Goal: Information Seeking & Learning: Learn about a topic

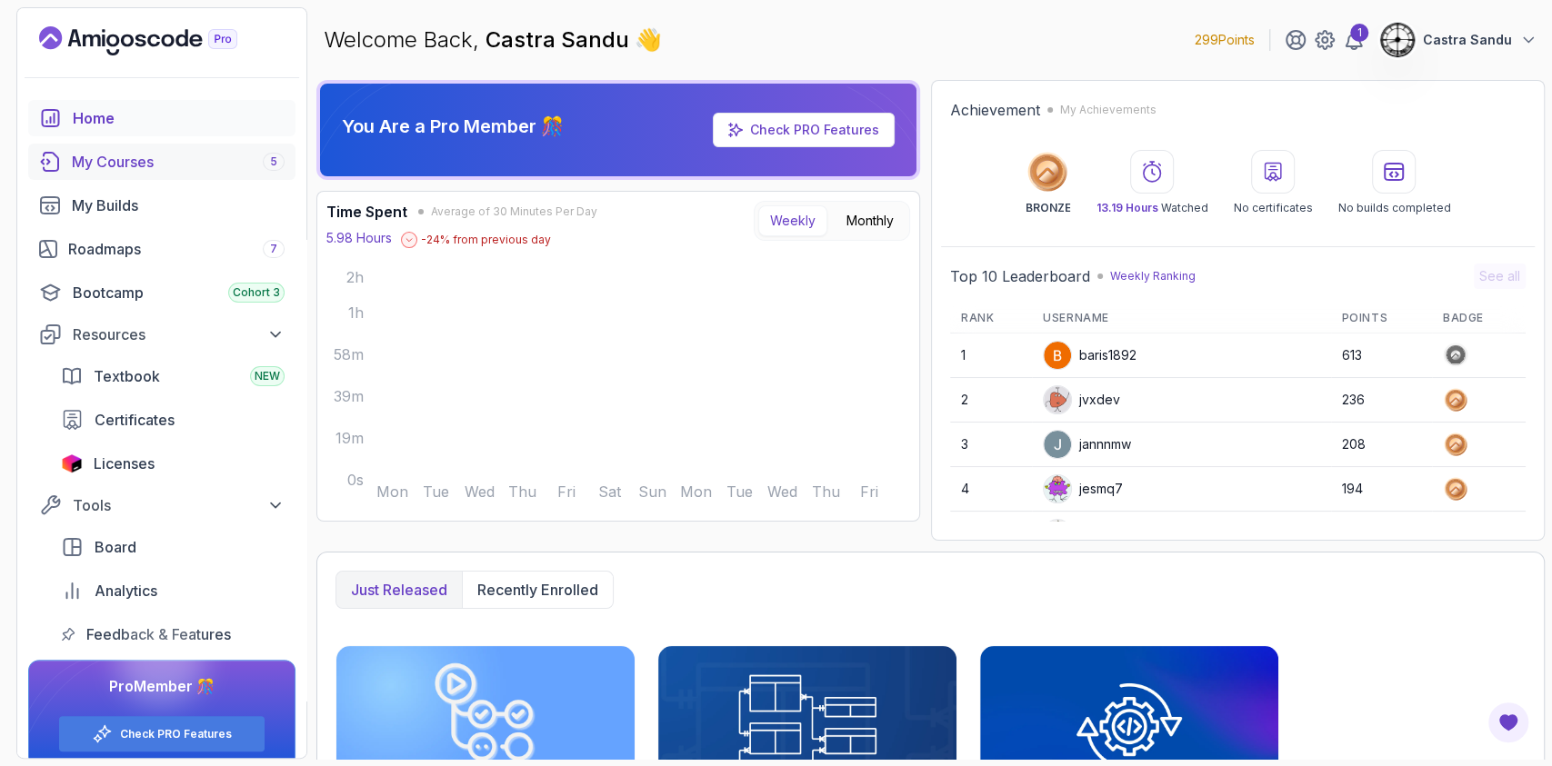
click at [151, 157] on div "My Courses 5" at bounding box center [178, 162] width 213 height 22
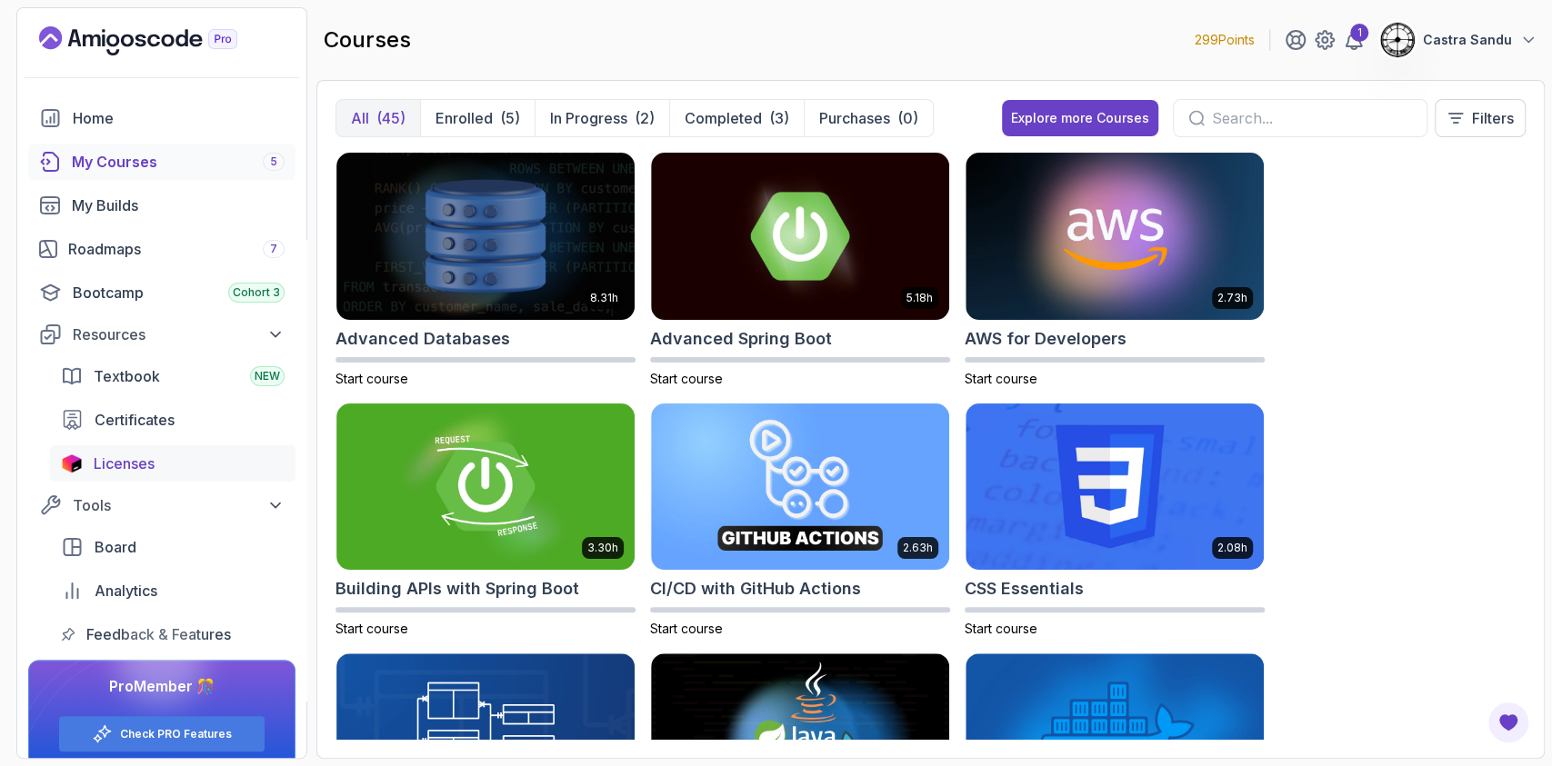
click at [116, 476] on link "Licenses" at bounding box center [172, 463] width 245 height 36
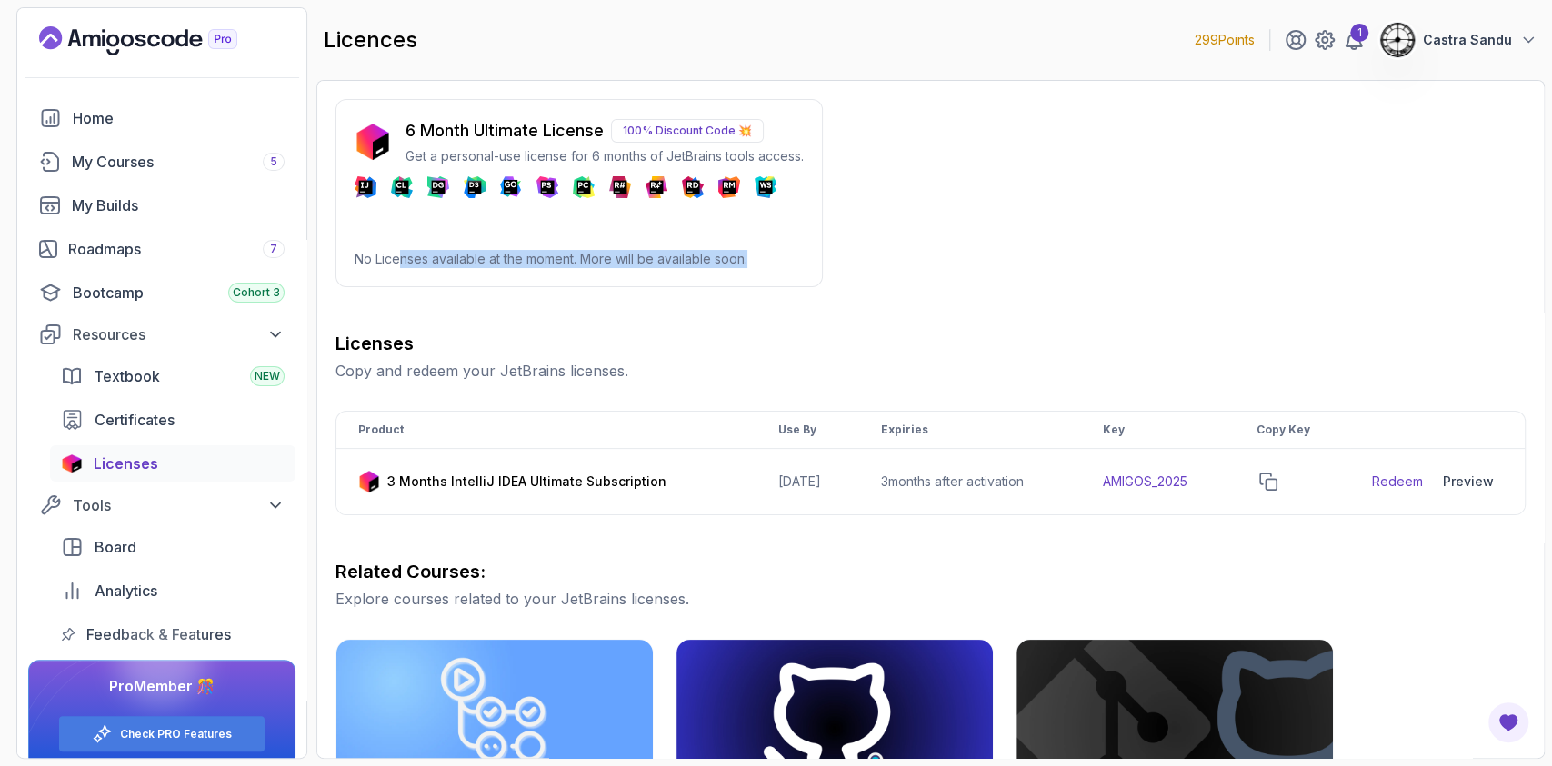
drag, startPoint x: 399, startPoint y: 259, endPoint x: 769, endPoint y: 255, distance: 370.0
click at [769, 255] on p "No Licenses available at the moment. More will be available soon." at bounding box center [579, 259] width 449 height 18
click at [923, 215] on div "6 Month Ultimate License 100% Discount Code 💥 Get a personal-use license for 6 …" at bounding box center [930, 641] width 1190 height 1084
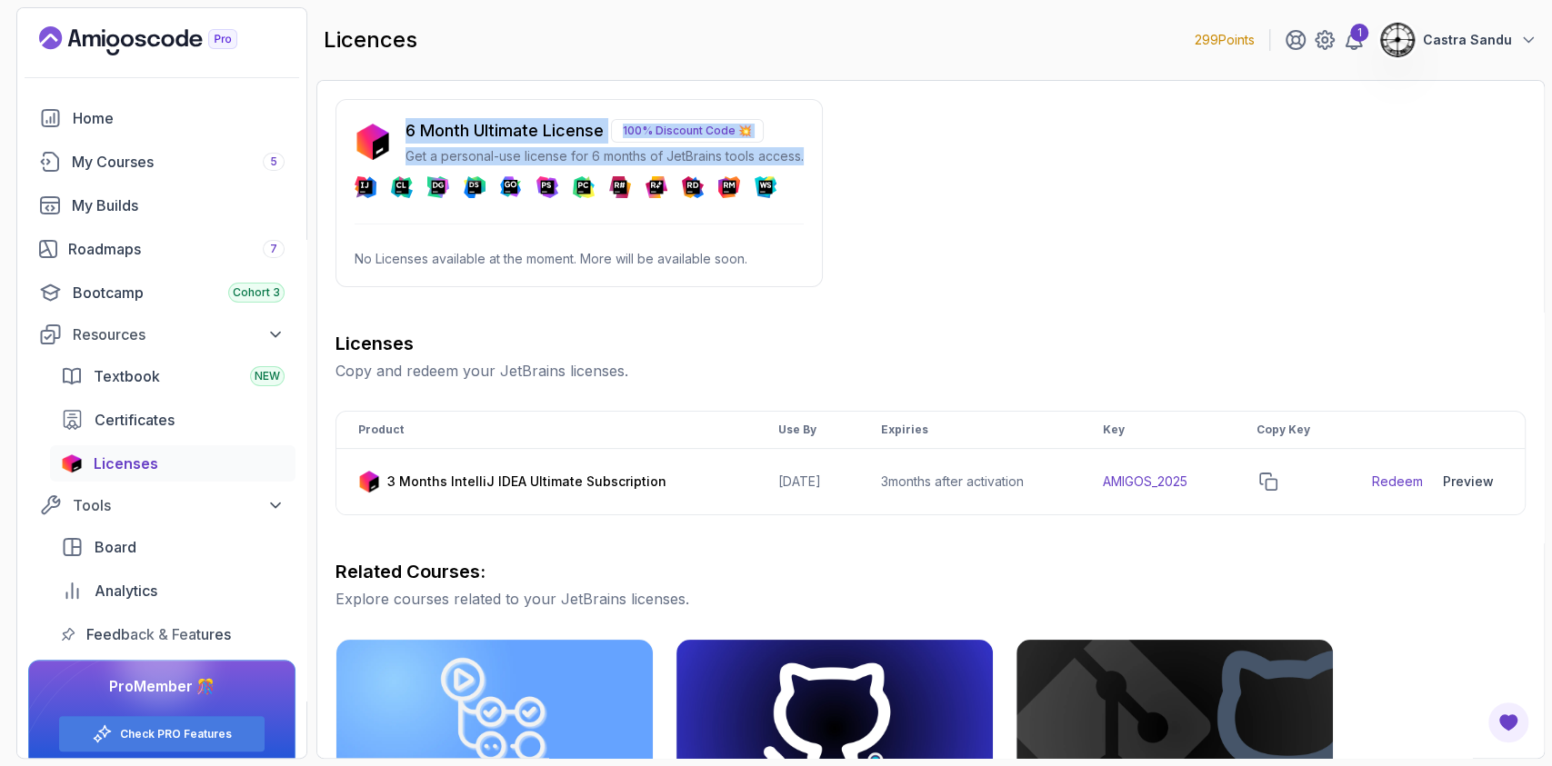
drag, startPoint x: 404, startPoint y: 122, endPoint x: 814, endPoint y: 164, distance: 412.1
click at [811, 164] on div "6 Month Ultimate License 100% Discount Code 💥 Get a personal-use license for 6 …" at bounding box center [578, 193] width 487 height 188
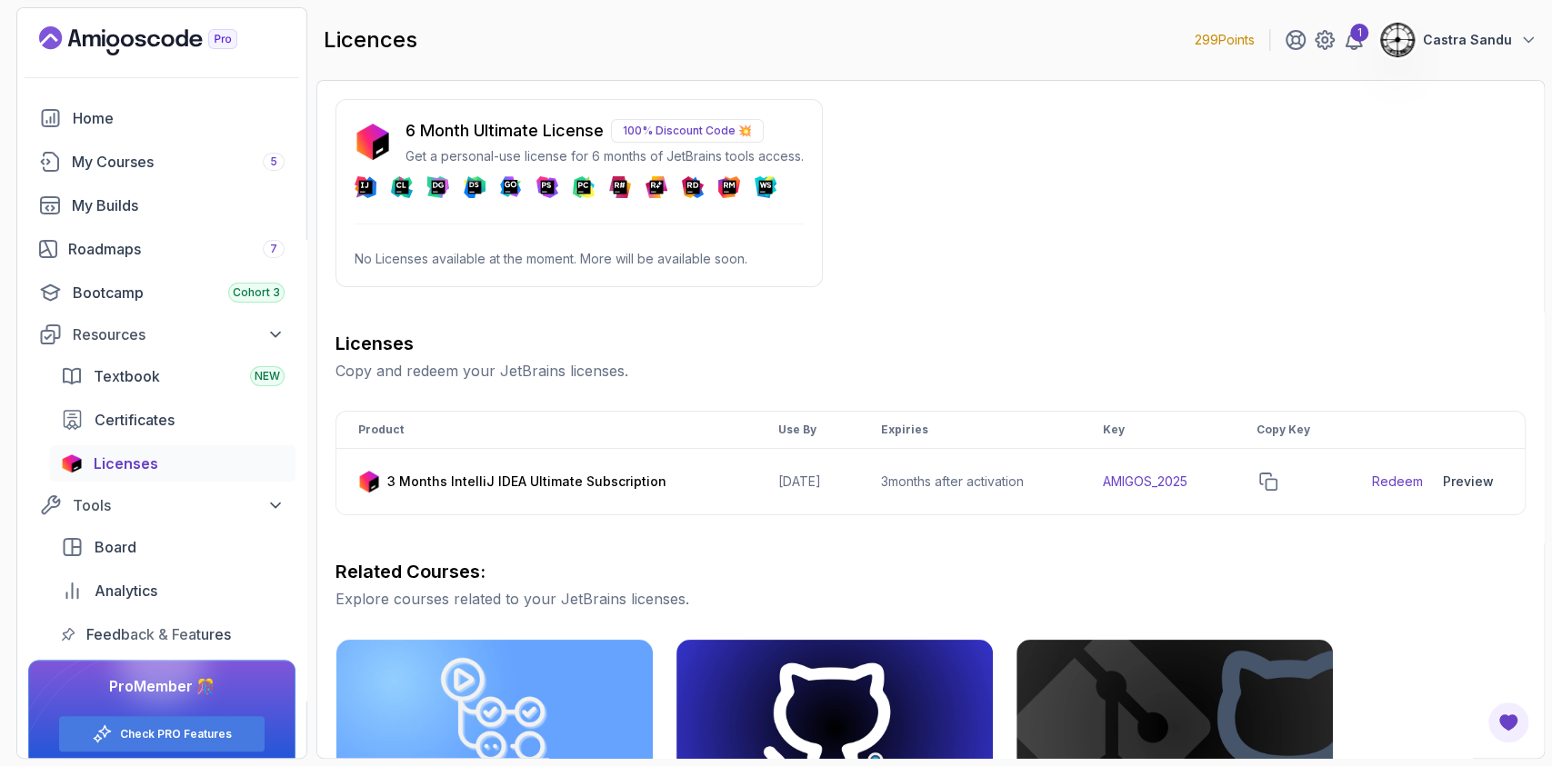
click at [936, 191] on div "6 Month Ultimate License 100% Discount Code 💥 Get a personal-use license for 6 …" at bounding box center [930, 641] width 1190 height 1084
click at [855, 564] on h3 "Related Courses:" at bounding box center [930, 571] width 1190 height 25
click at [121, 435] on link "Certificates" at bounding box center [172, 420] width 245 height 36
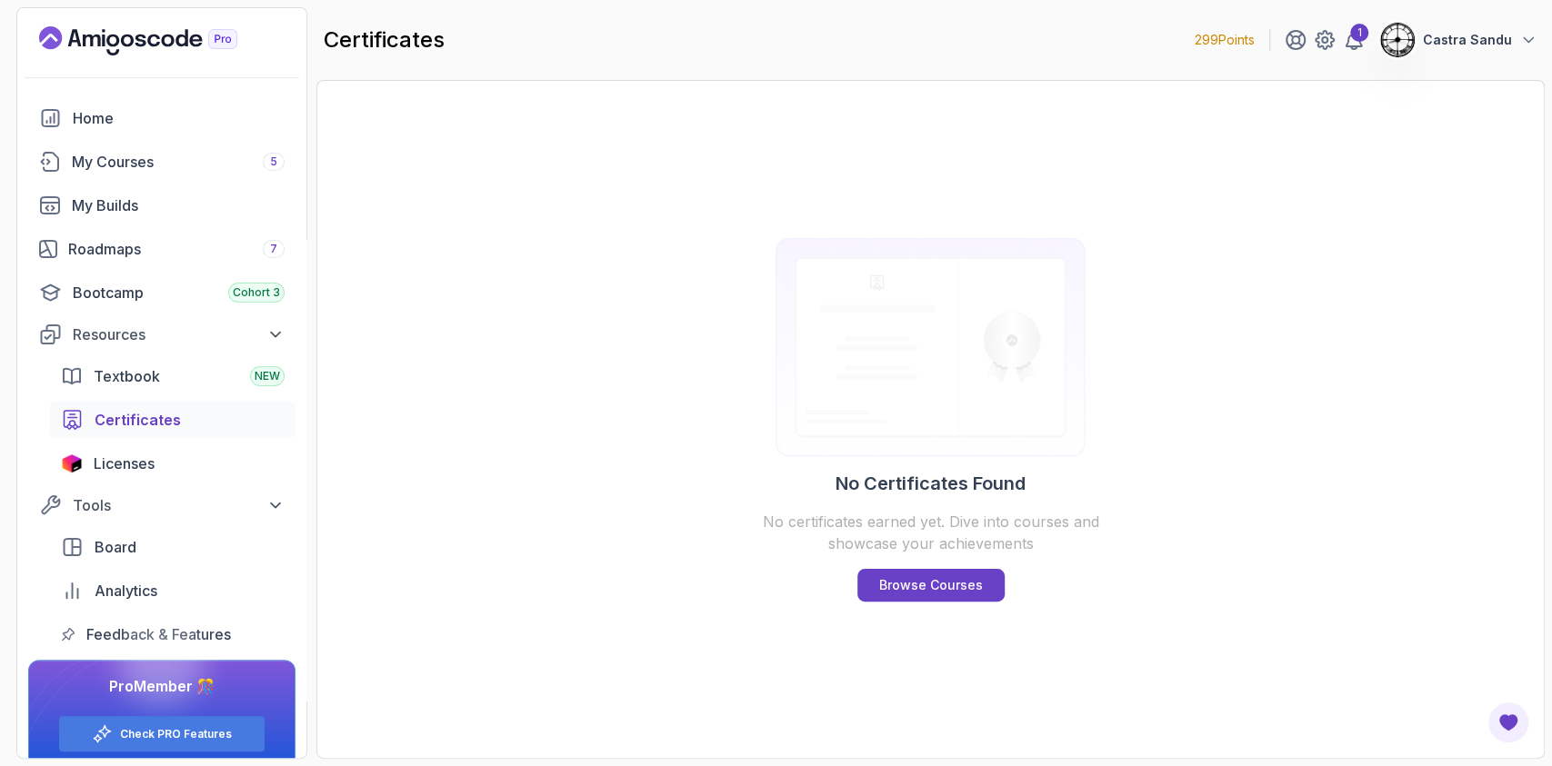
click at [637, 341] on div "No Certificates Found No certificates earned yet. Dive into courses and showcas…" at bounding box center [930, 419] width 1228 height 679
click at [925, 595] on link "Browse Courses" at bounding box center [930, 585] width 147 height 33
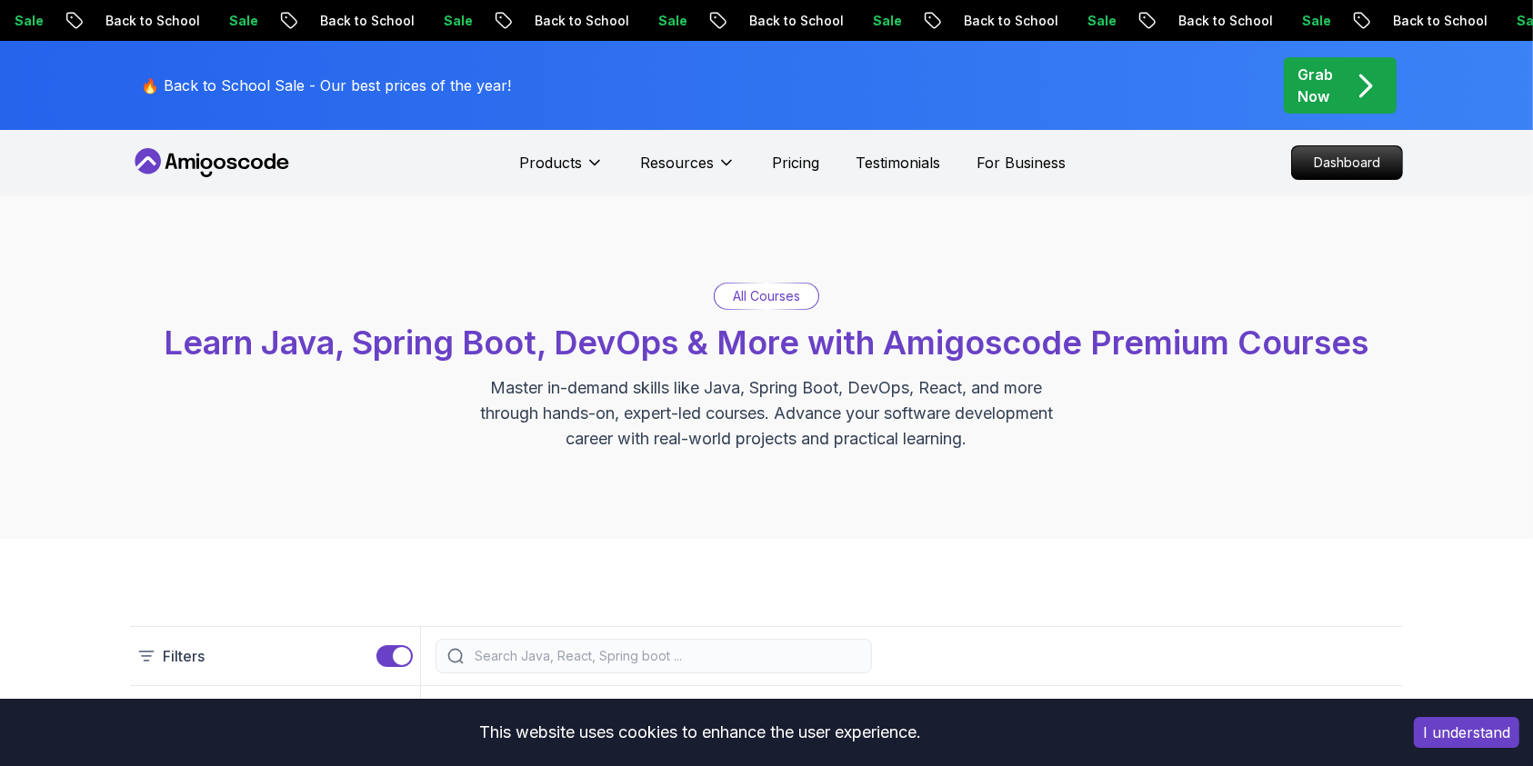
scroll to position [485, 0]
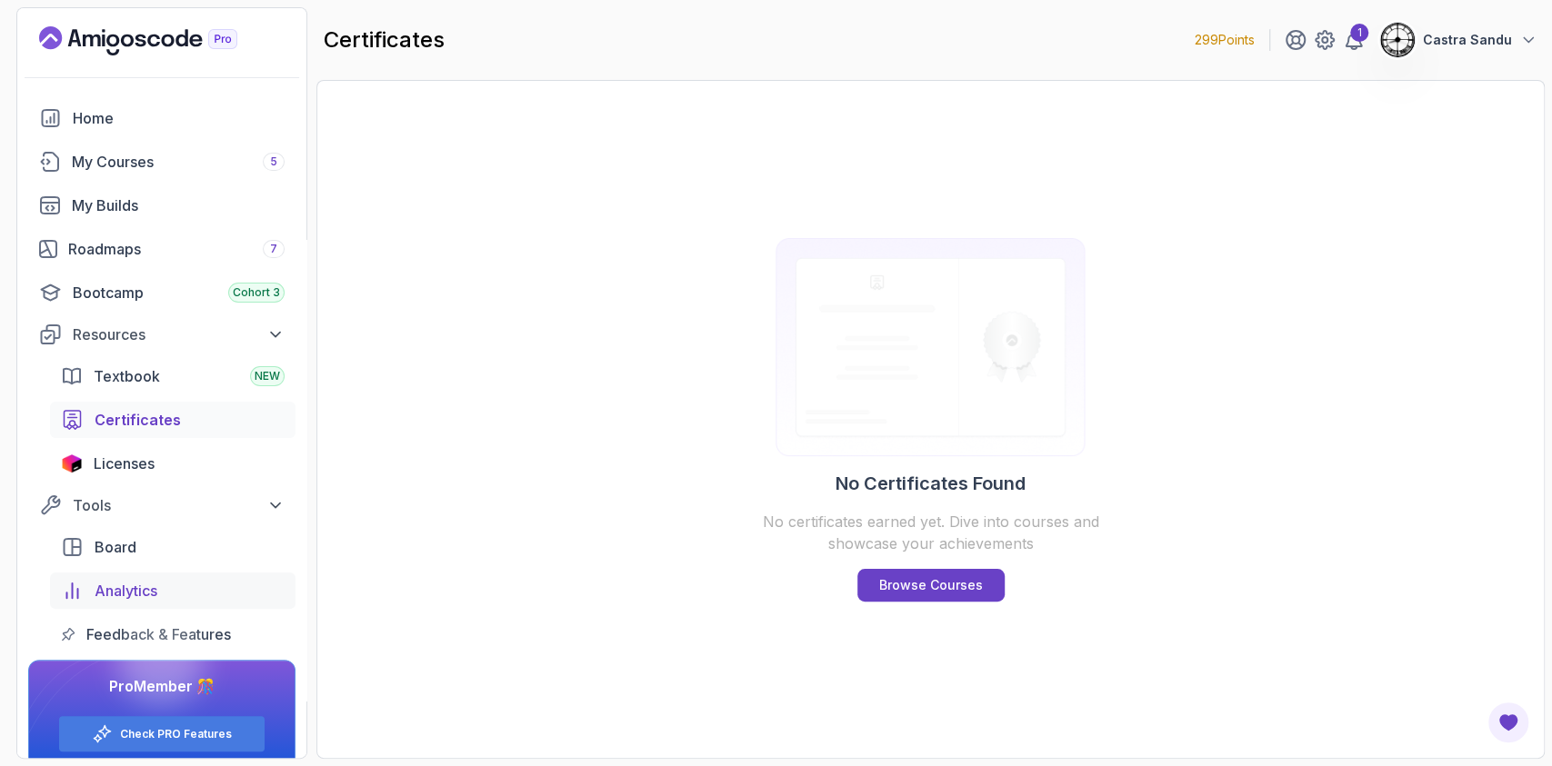
click at [145, 583] on span "Analytics" at bounding box center [126, 591] width 63 height 22
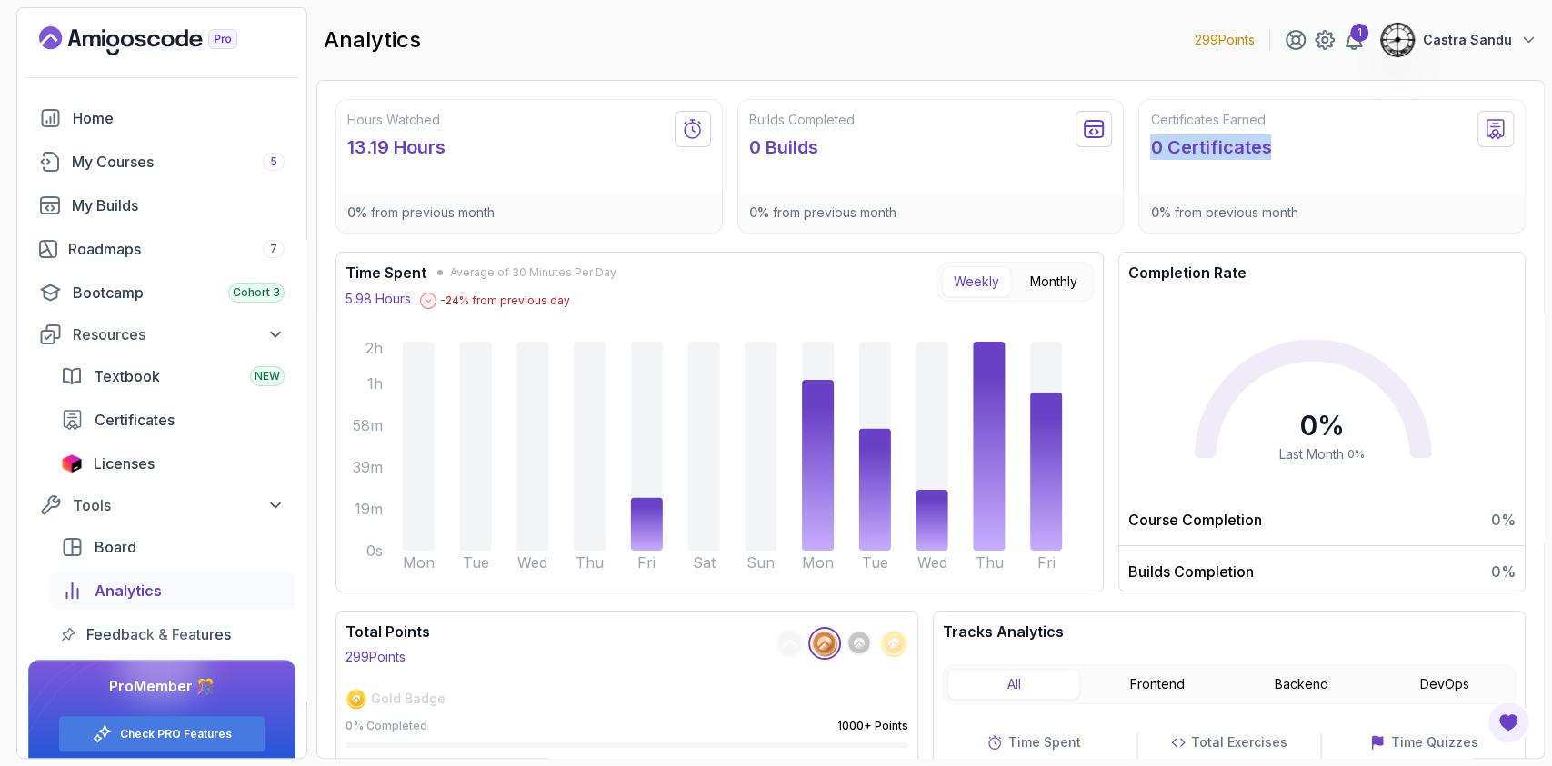
drag, startPoint x: 1151, startPoint y: 141, endPoint x: 1336, endPoint y: 164, distance: 186.8
click at [1336, 164] on div "Certificates Earned 0 Certificates" at bounding box center [1331, 135] width 385 height 71
click at [78, 160] on div "My Courses 5" at bounding box center [178, 162] width 213 height 22
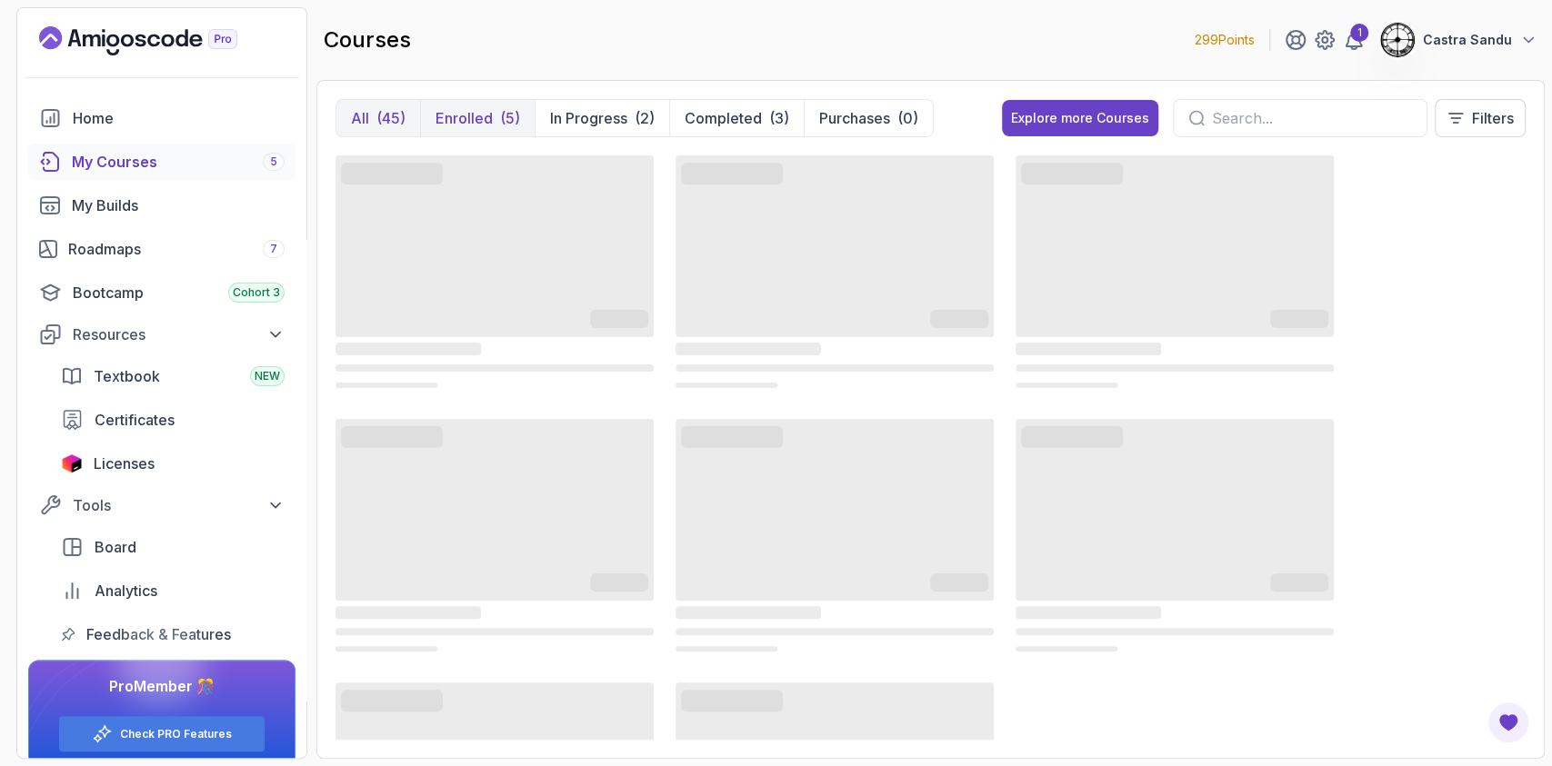
click at [486, 111] on p "Enrolled" at bounding box center [463, 118] width 57 height 22
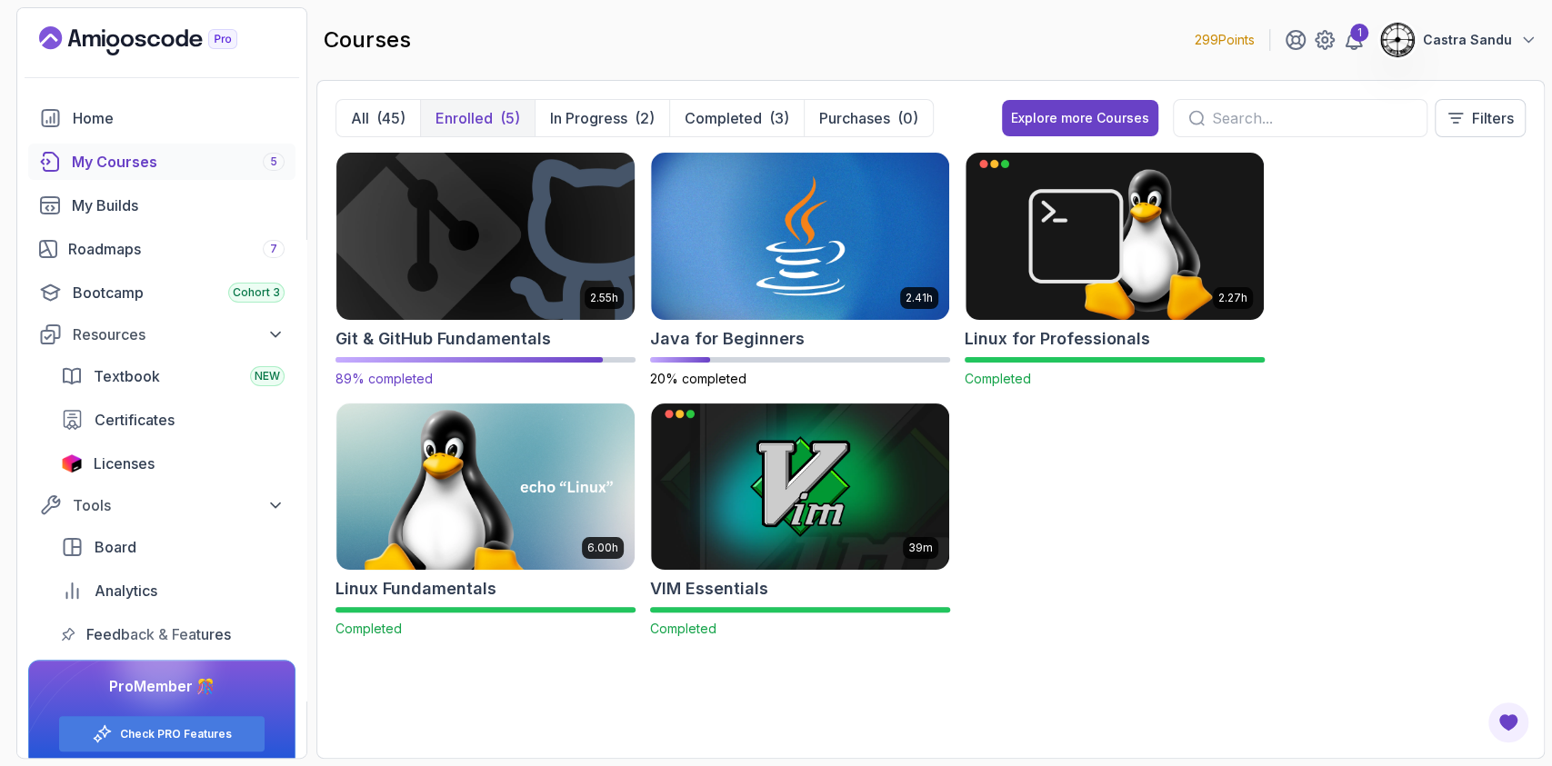
click at [465, 303] on img at bounding box center [485, 235] width 313 height 175
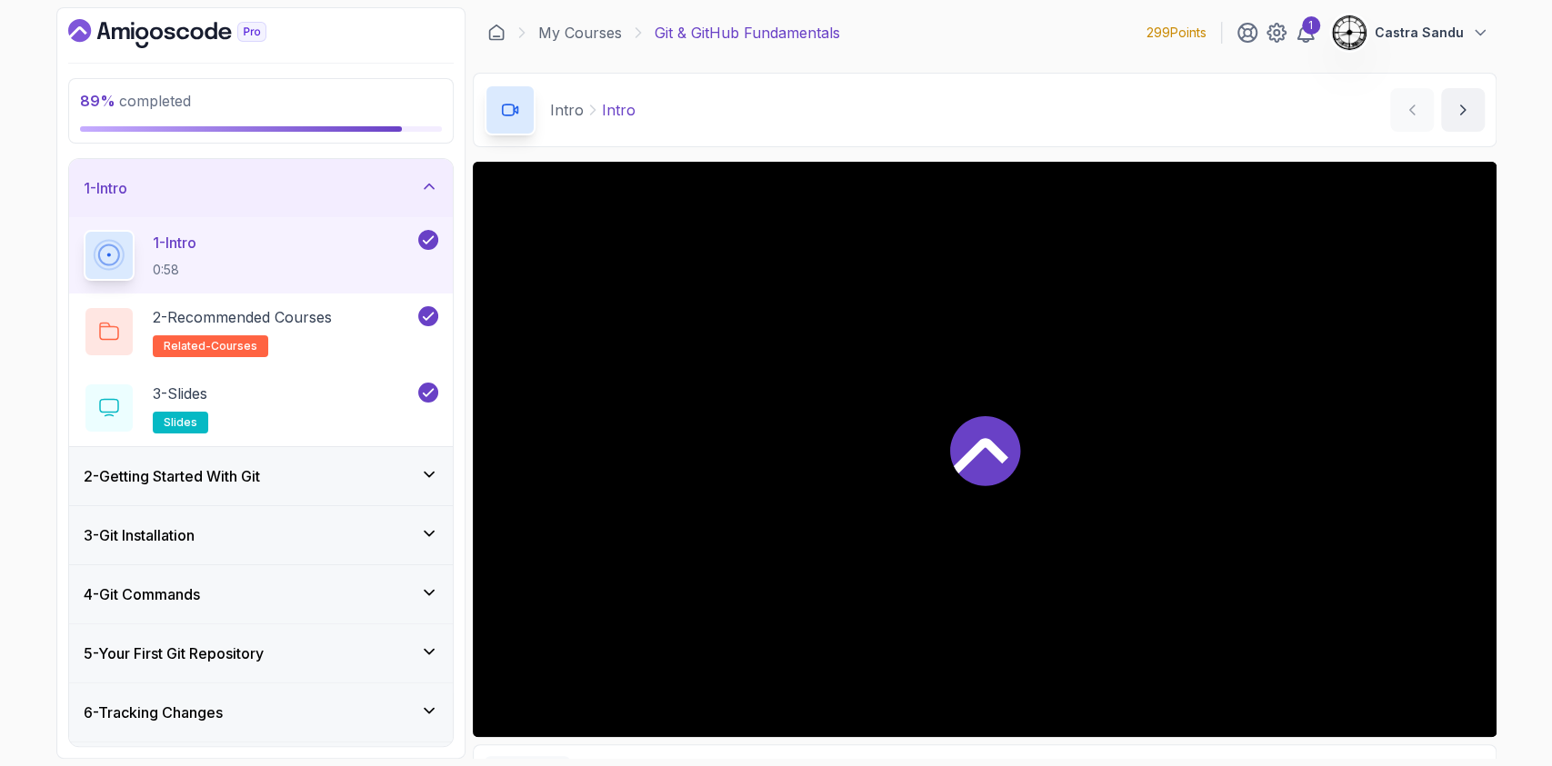
scroll to position [171, 0]
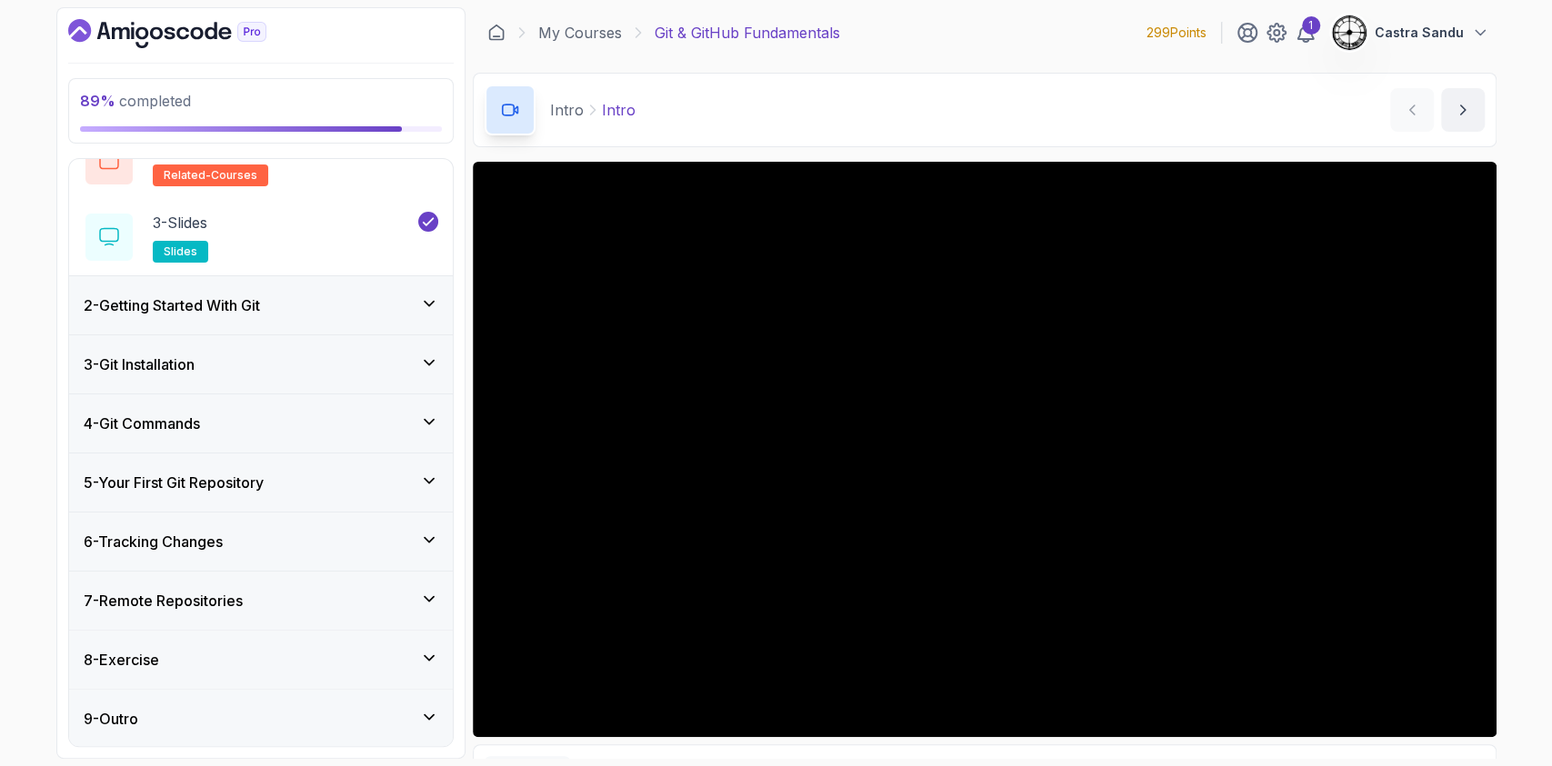
click at [211, 276] on div "2 - Getting Started With Git" at bounding box center [261, 305] width 384 height 58
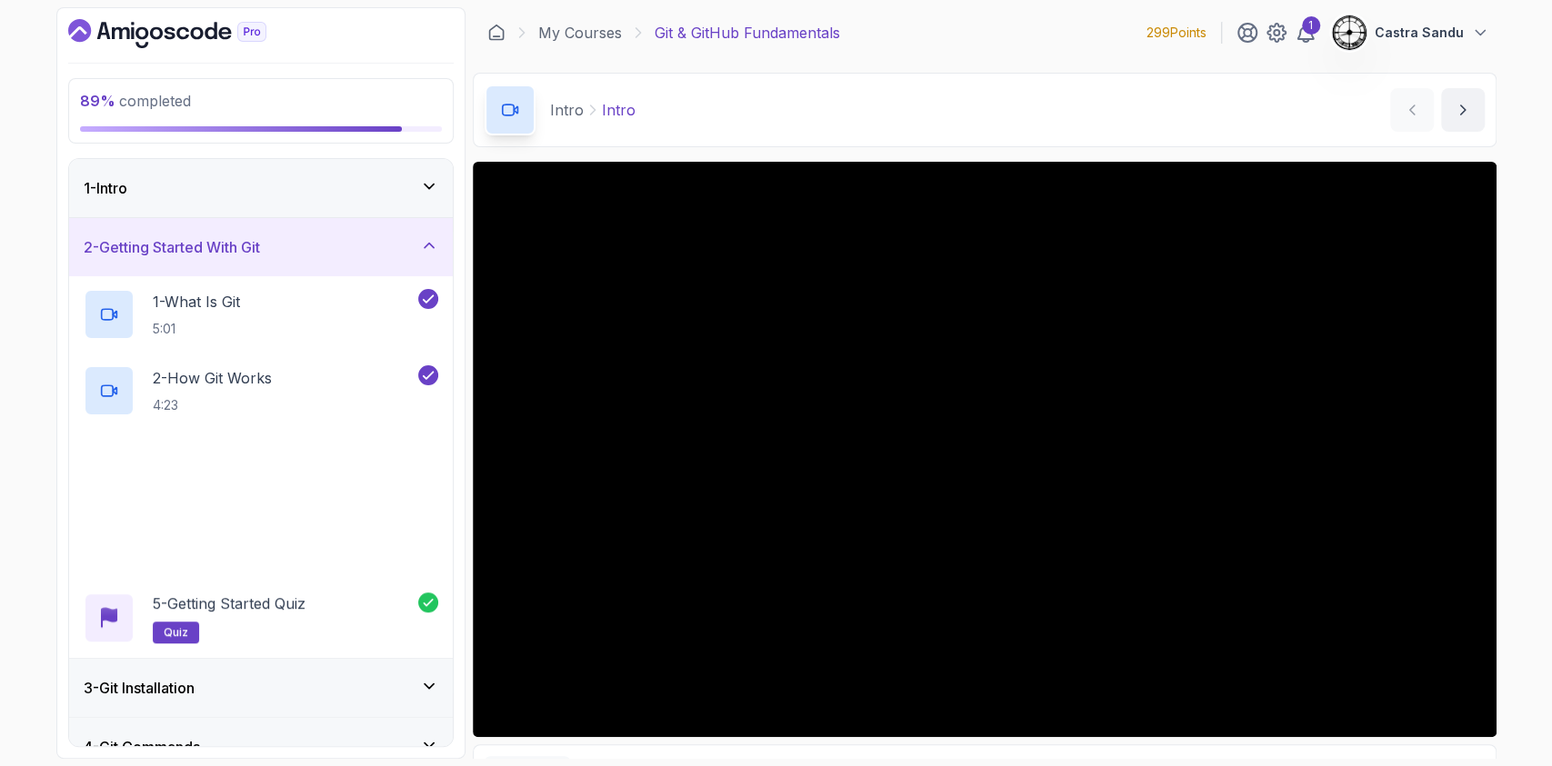
scroll to position [323, 0]
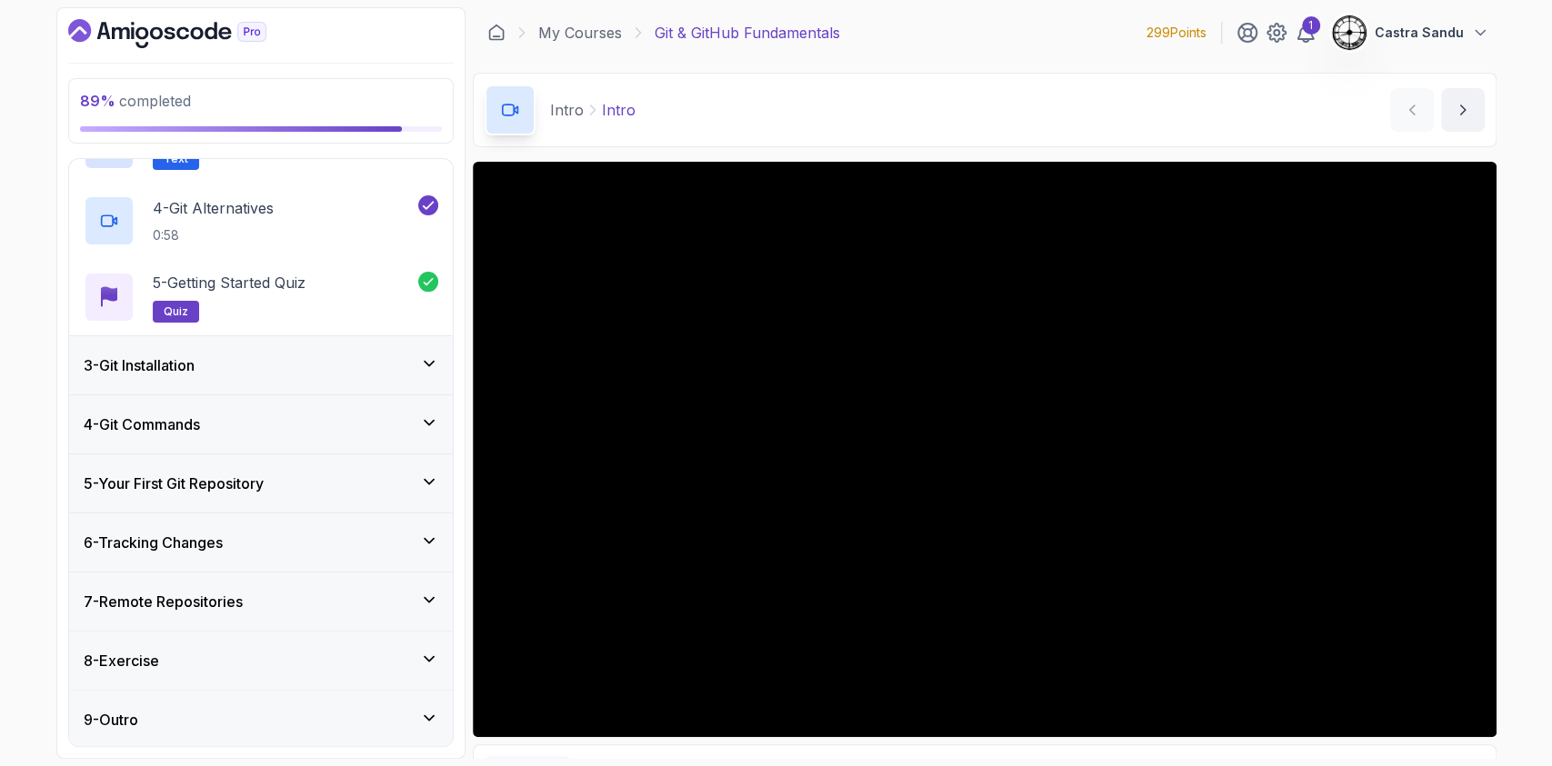
click at [194, 352] on div "3 - Git Installation" at bounding box center [261, 365] width 384 height 58
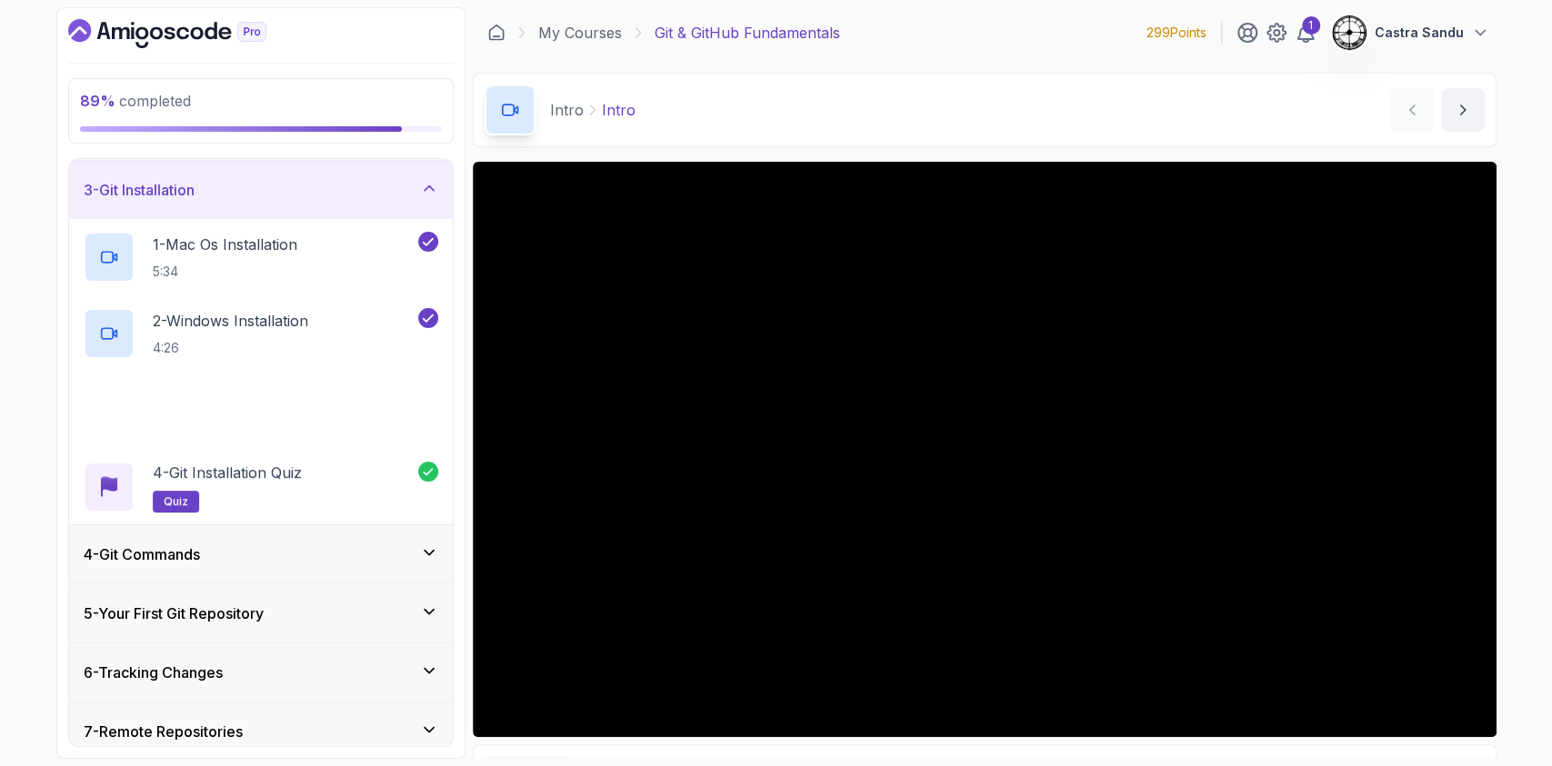
scroll to position [247, 0]
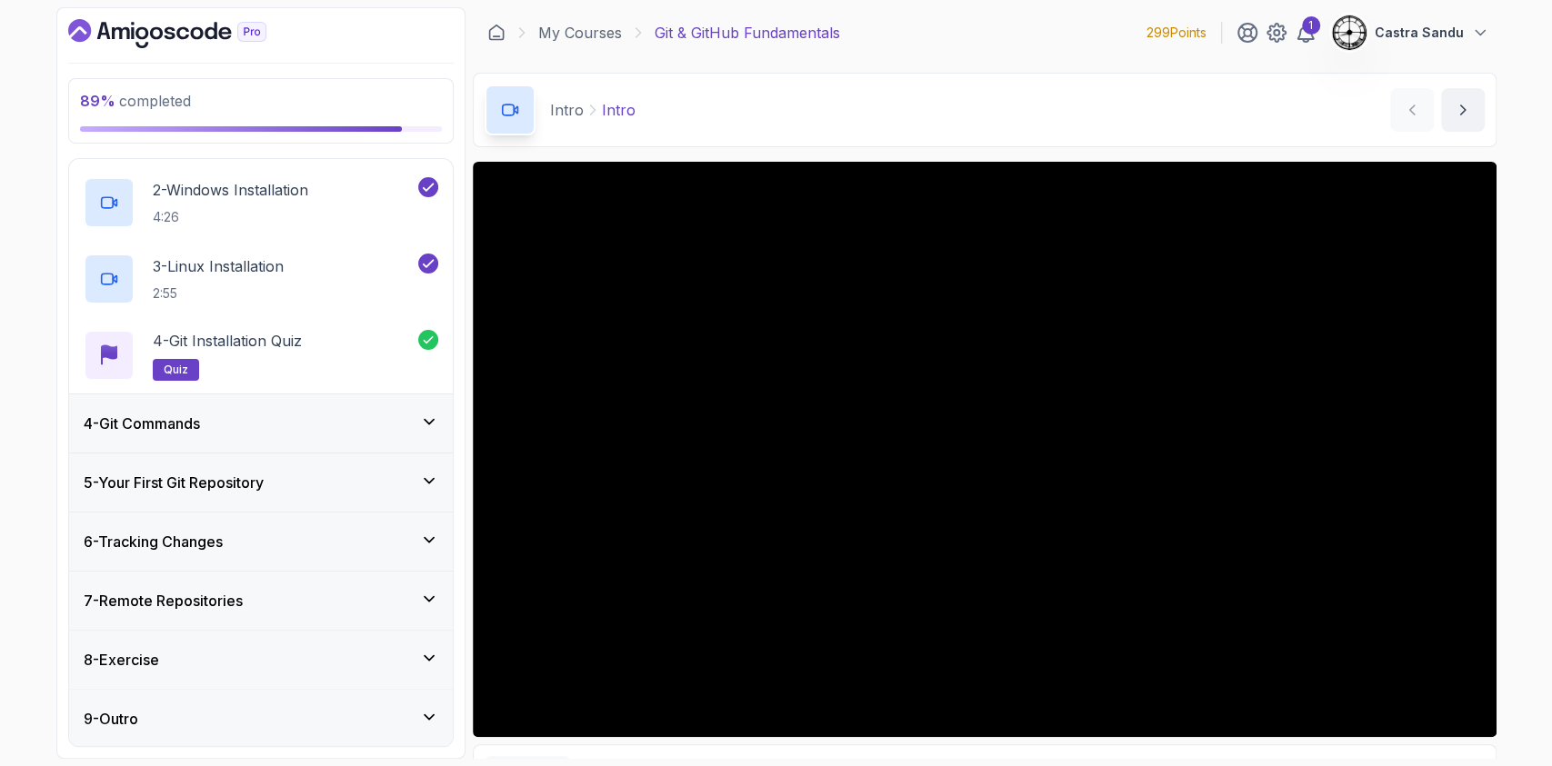
click at [184, 437] on div "4 - Git Commands" at bounding box center [261, 424] width 384 height 58
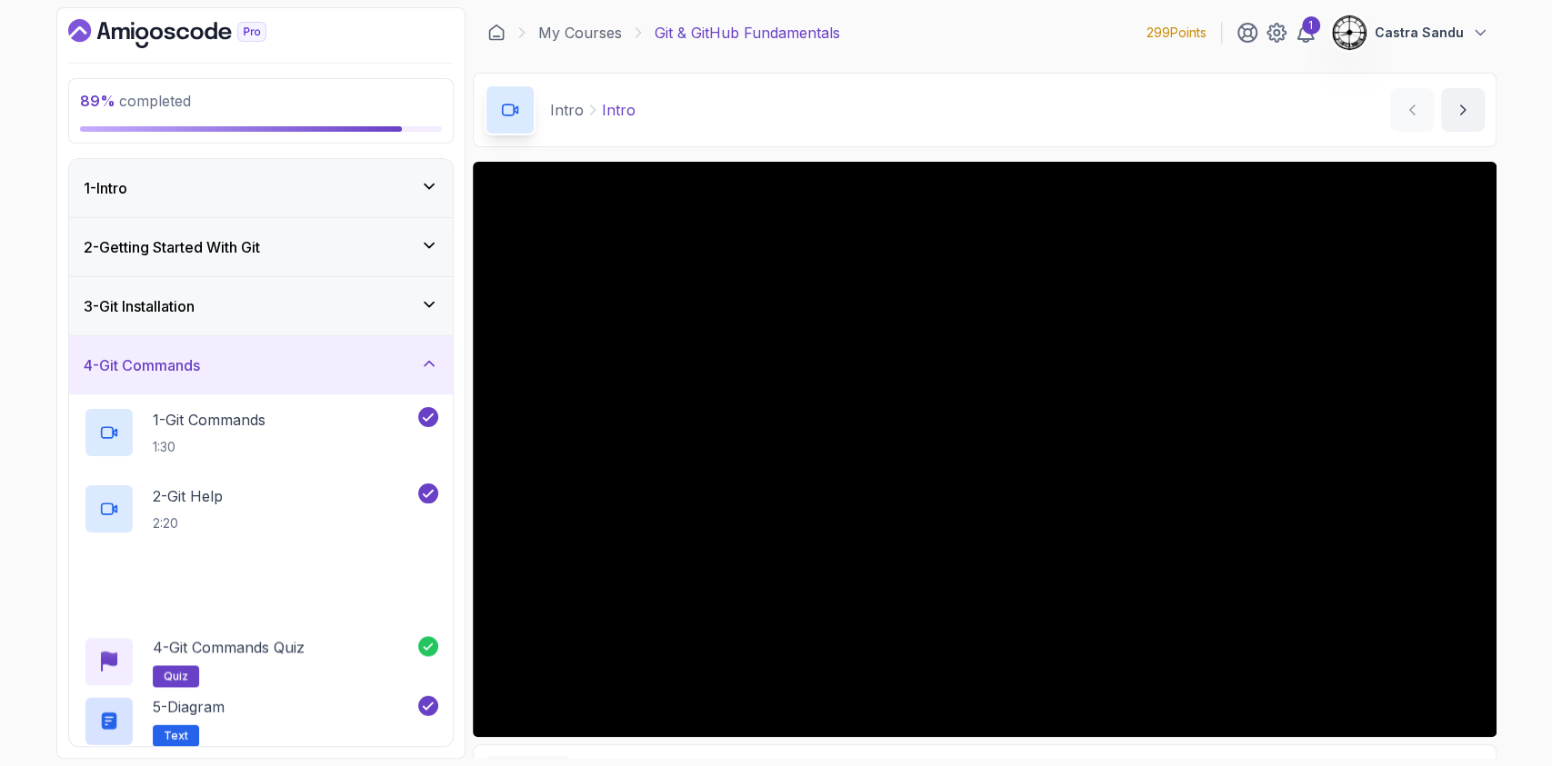
scroll to position [323, 0]
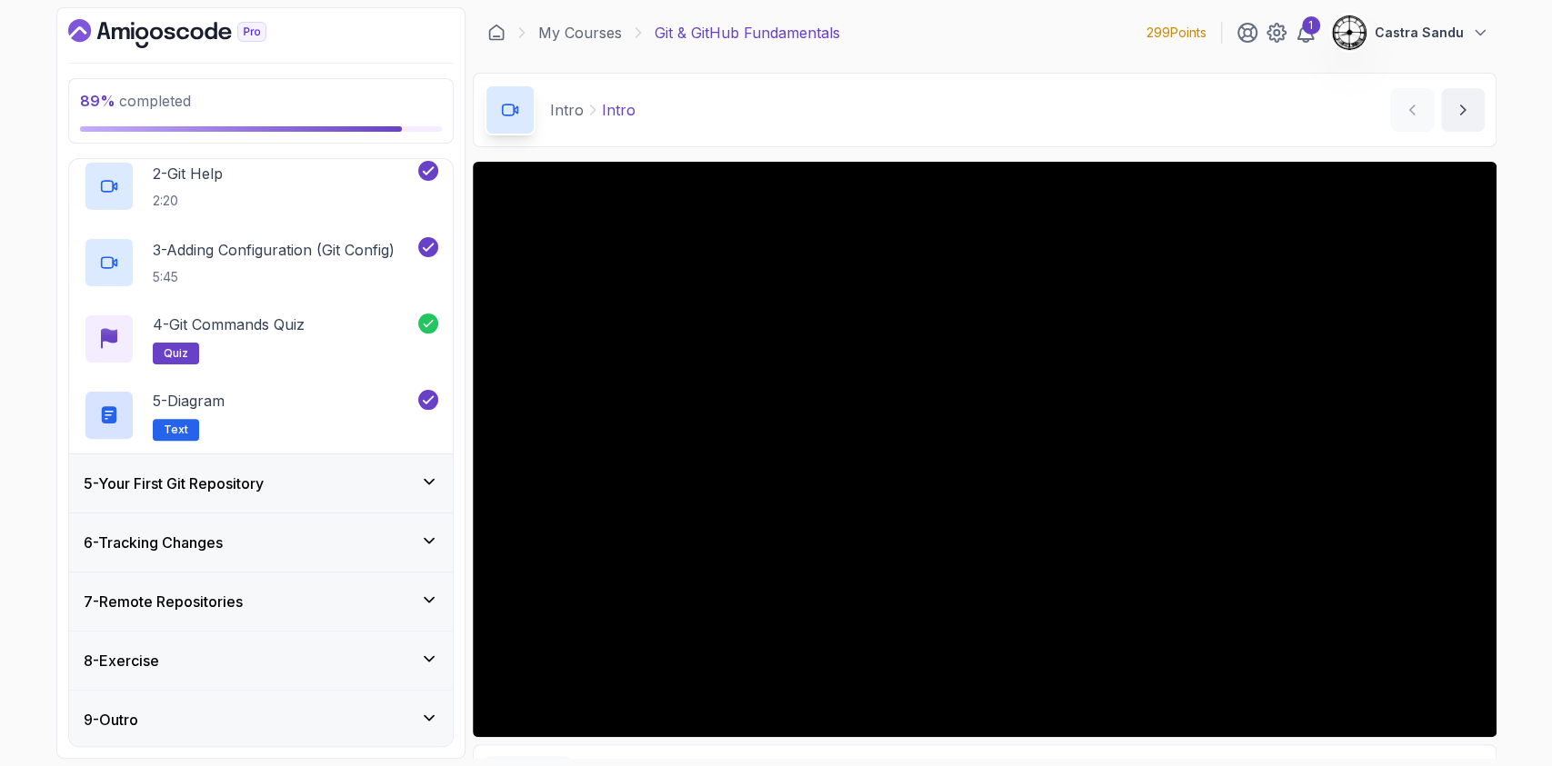
click at [229, 463] on div "5 - Your First Git Repository" at bounding box center [261, 484] width 384 height 58
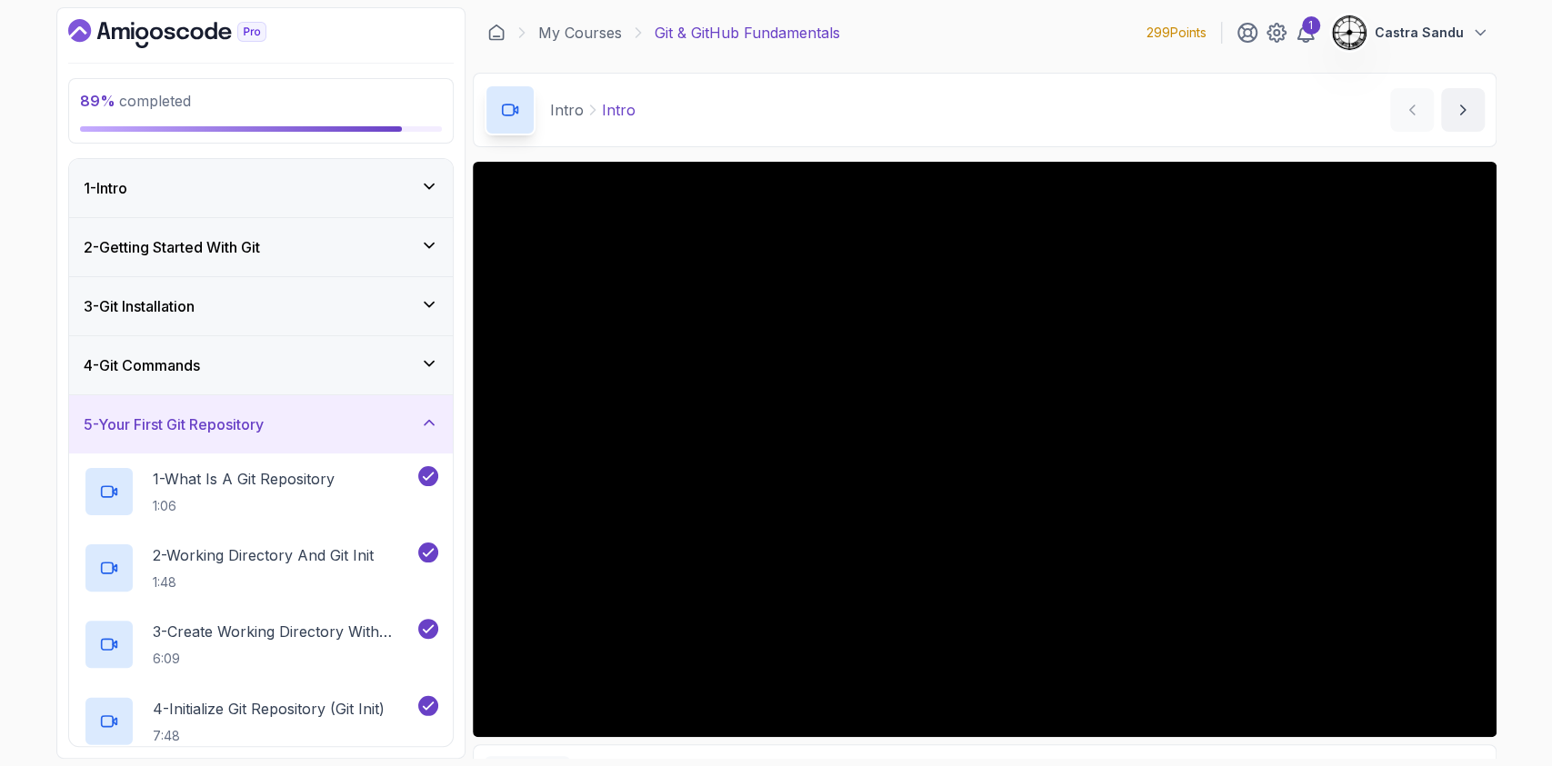
scroll to position [475, 0]
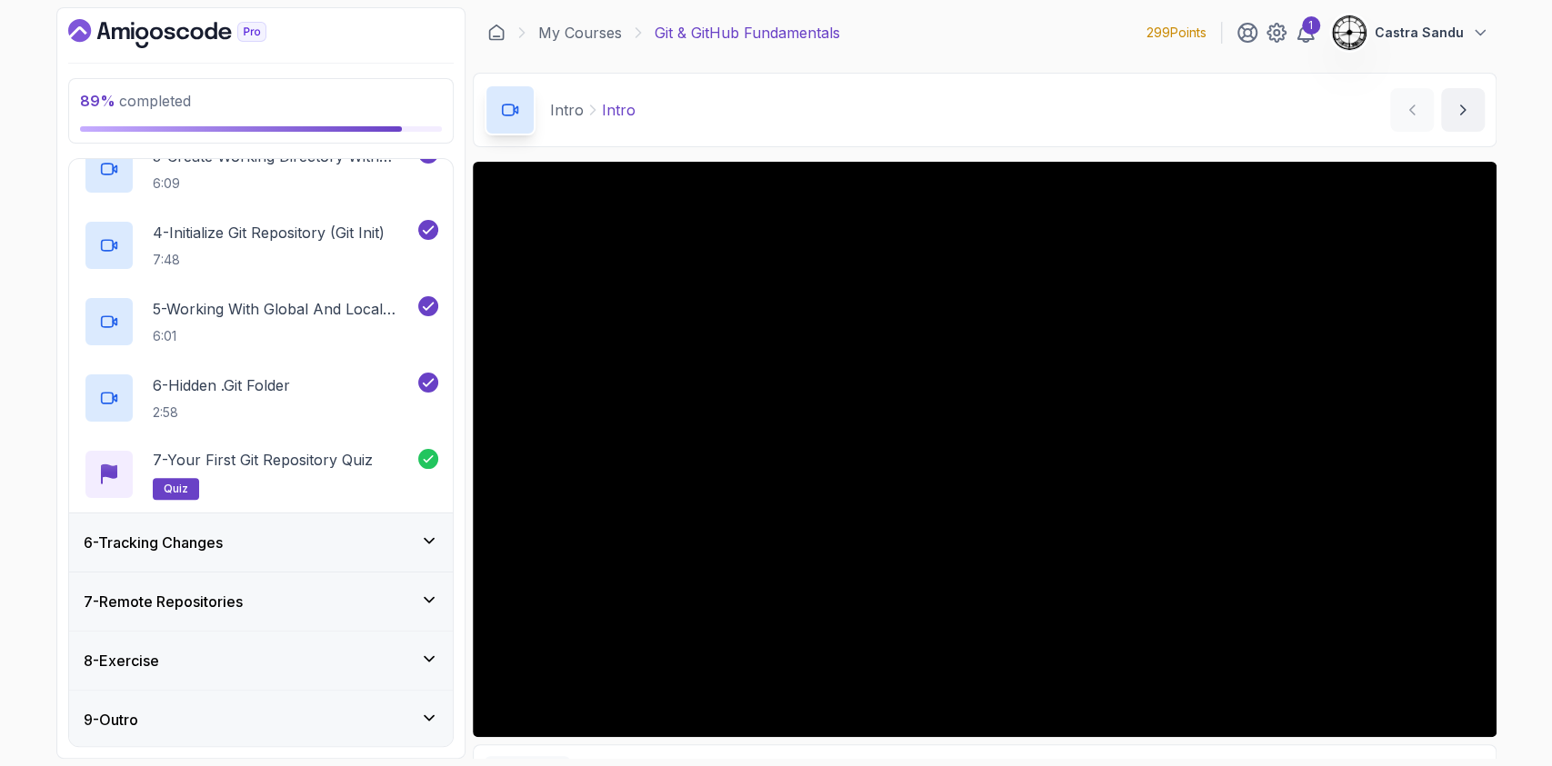
click at [252, 525] on div "6 - Tracking Changes" at bounding box center [261, 543] width 384 height 58
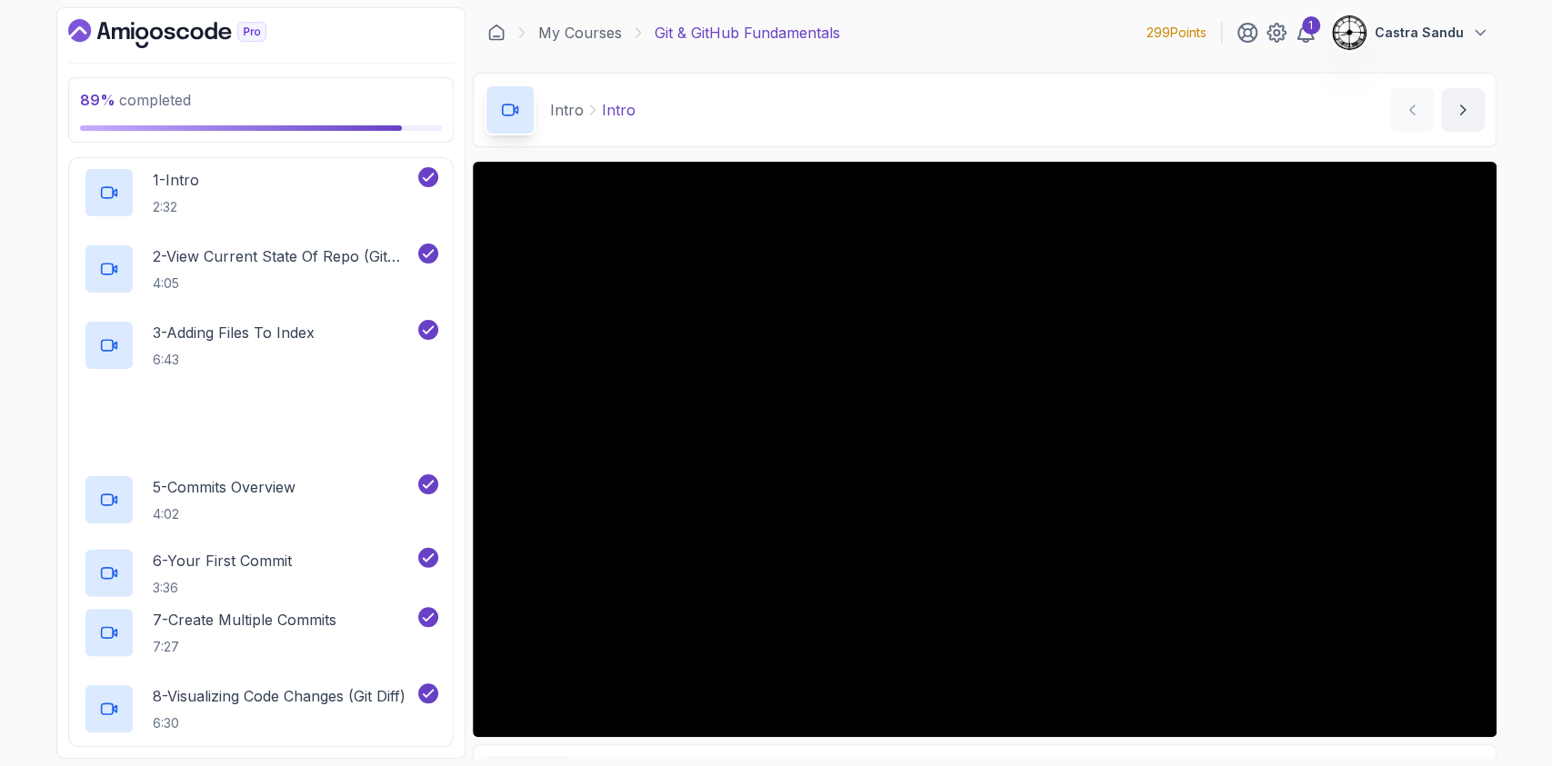
scroll to position [858, 0]
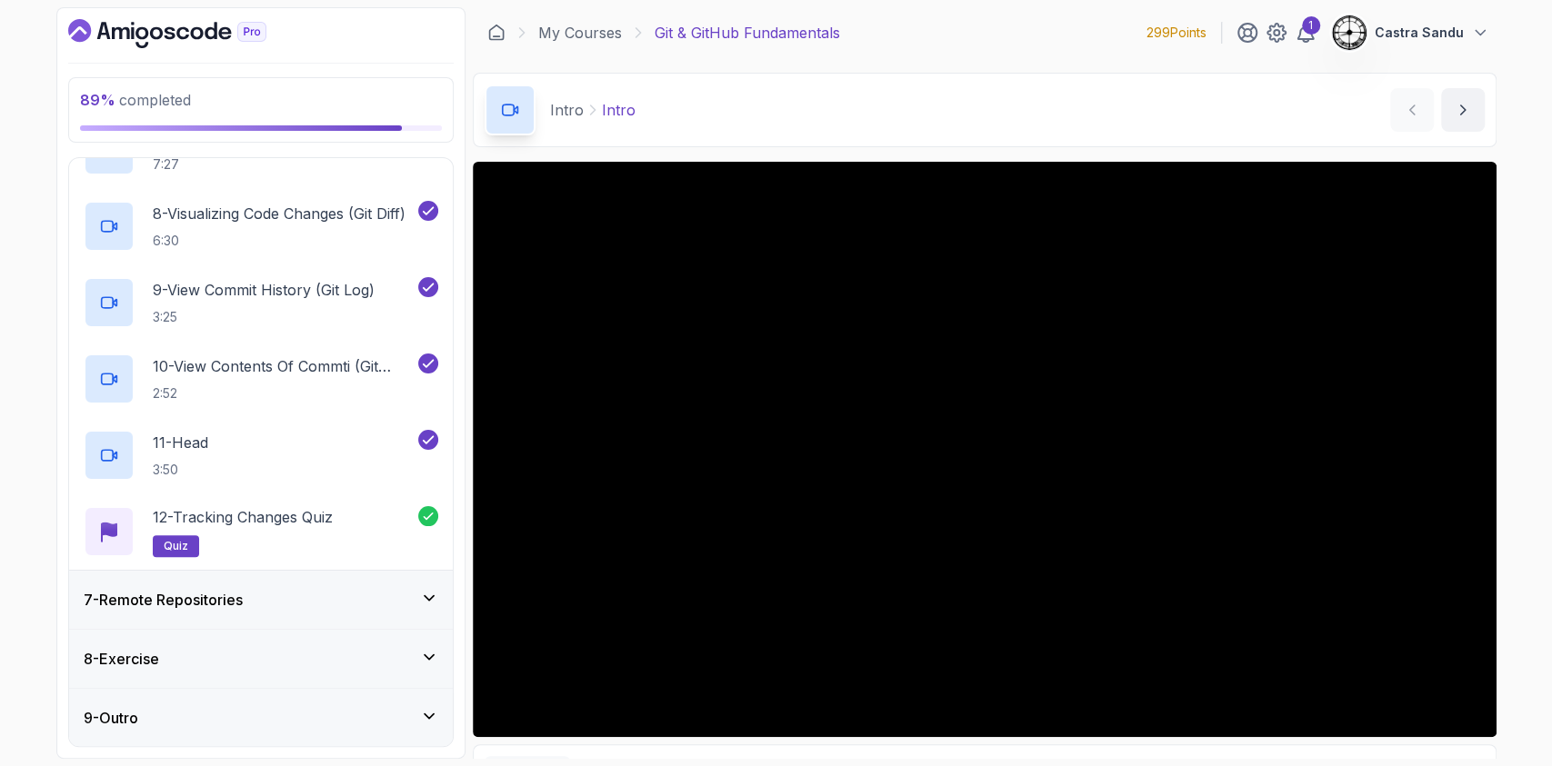
click at [196, 596] on h3 "7 - Remote Repositories" at bounding box center [163, 600] width 159 height 22
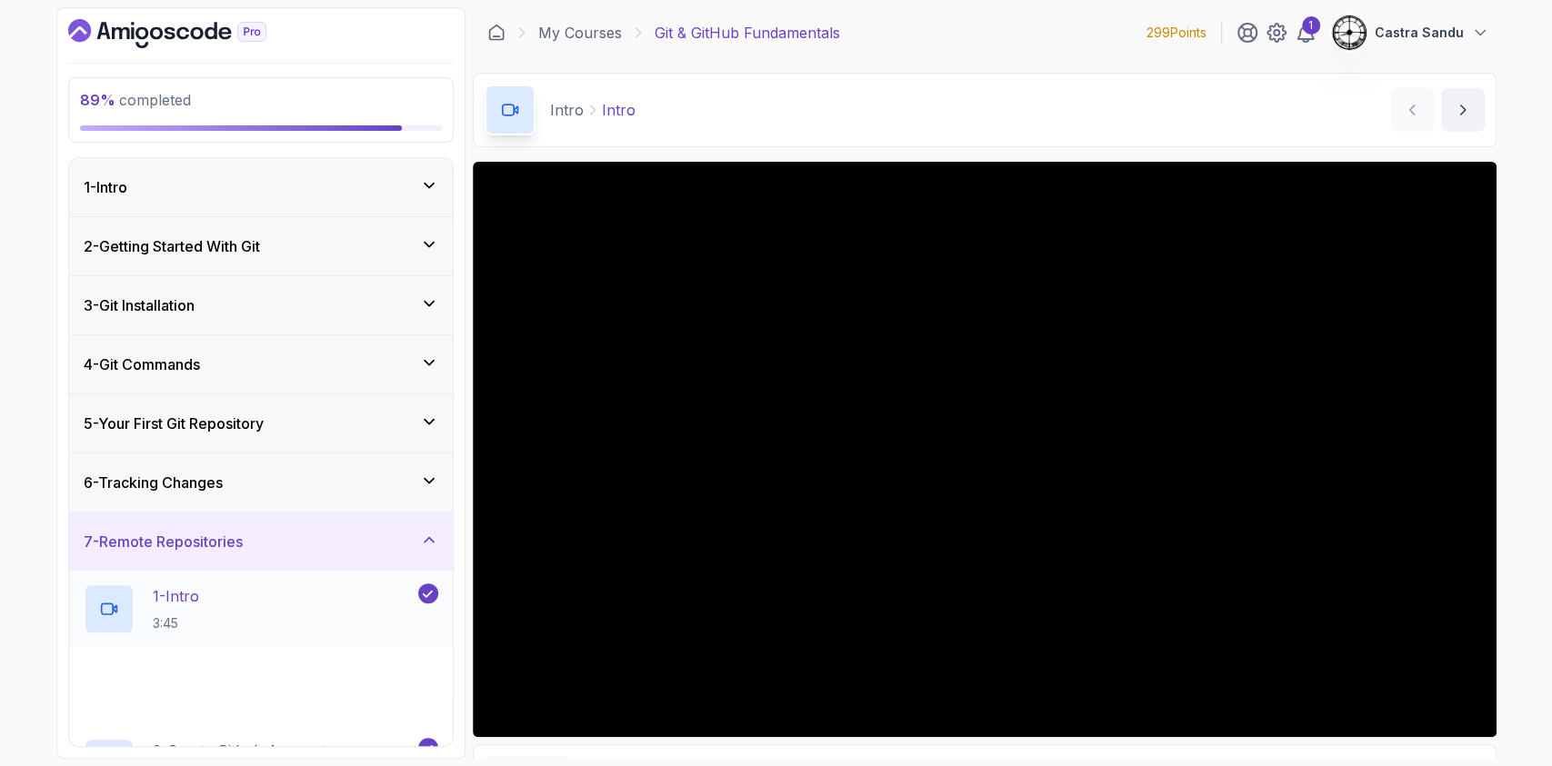
scroll to position [705, 0]
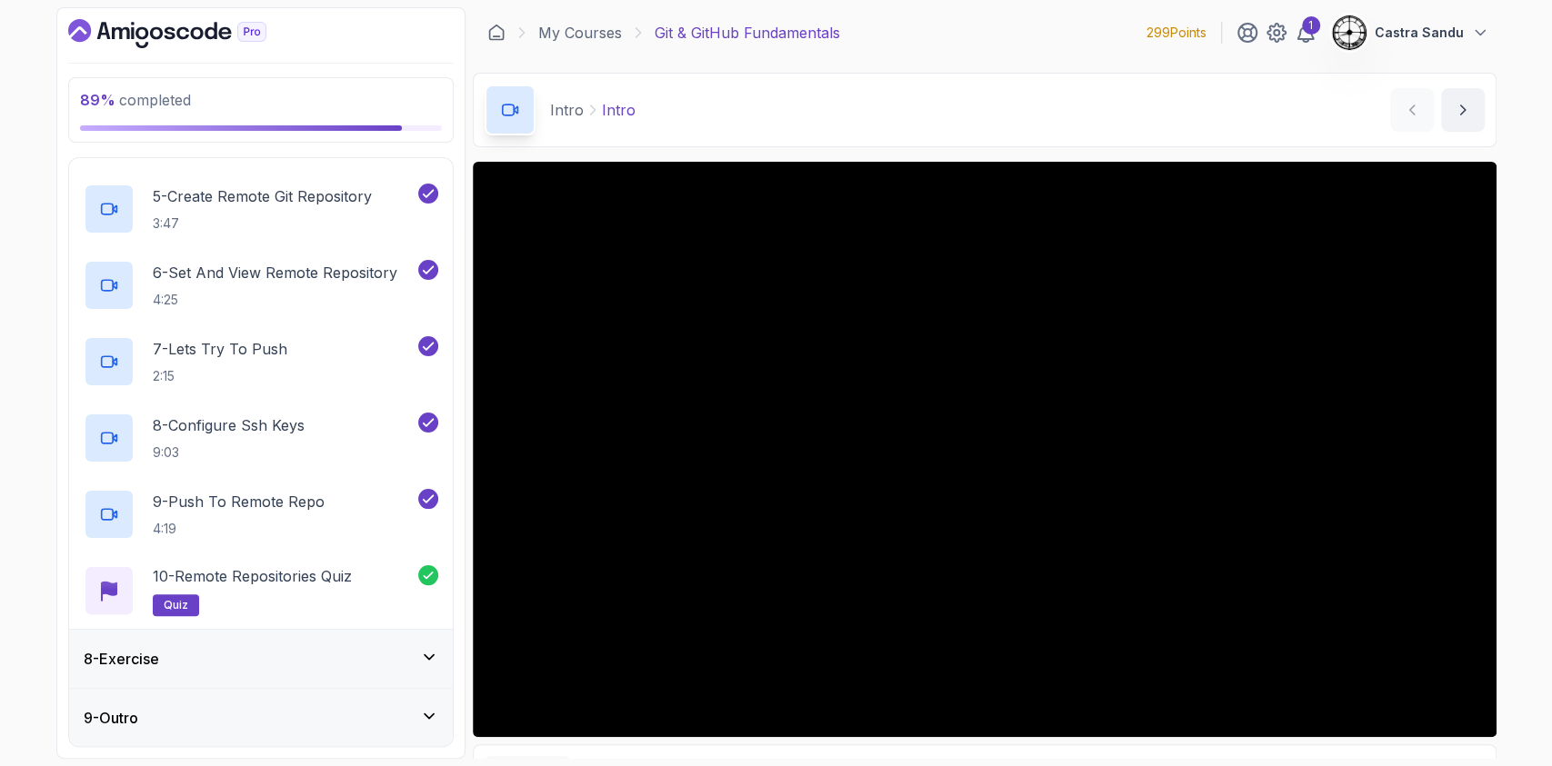
click at [198, 666] on div "8 - Exercise" at bounding box center [261, 659] width 355 height 22
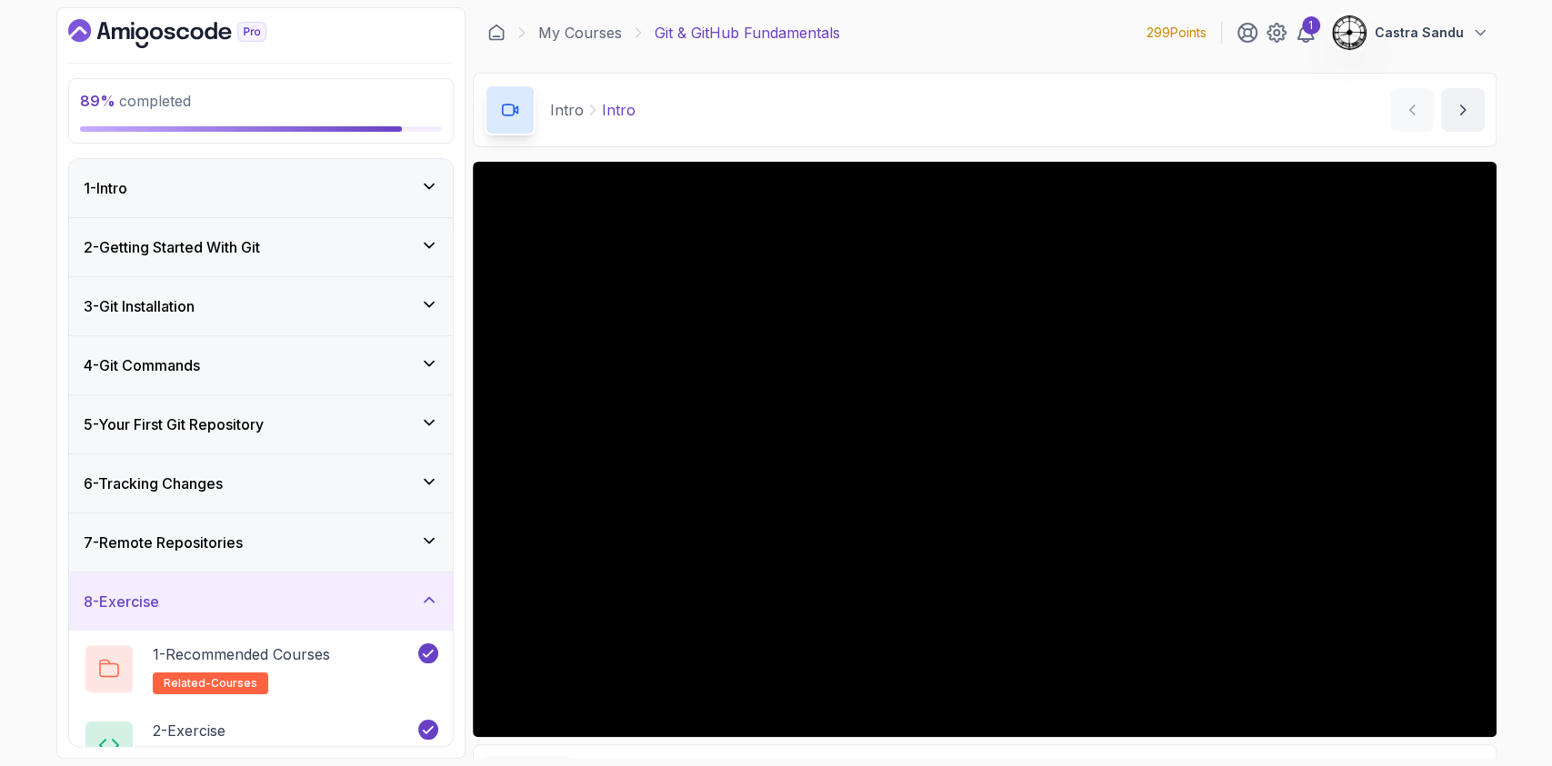
scroll to position [171, 0]
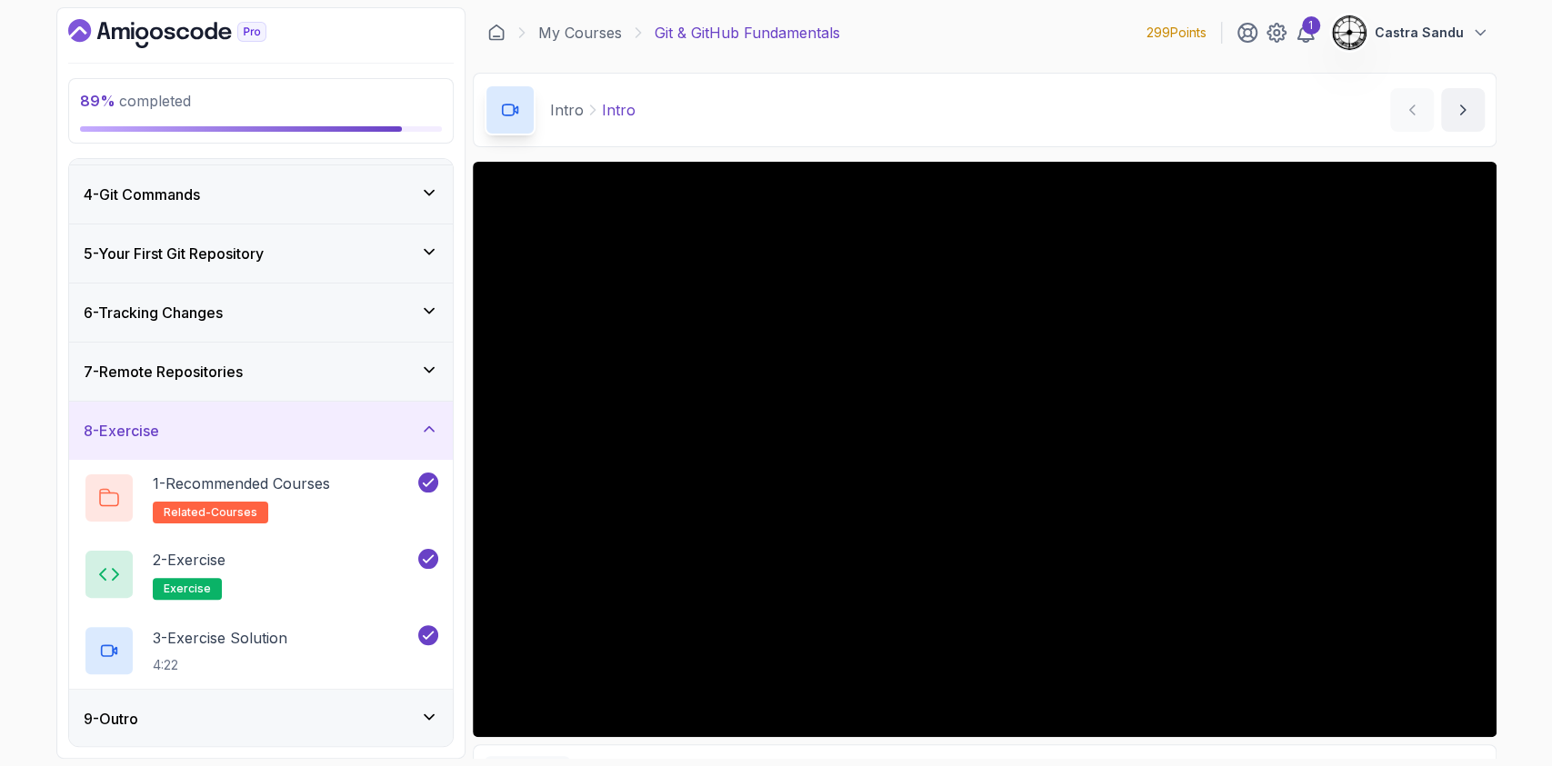
click at [206, 708] on div "9 - Outro" at bounding box center [261, 719] width 355 height 22
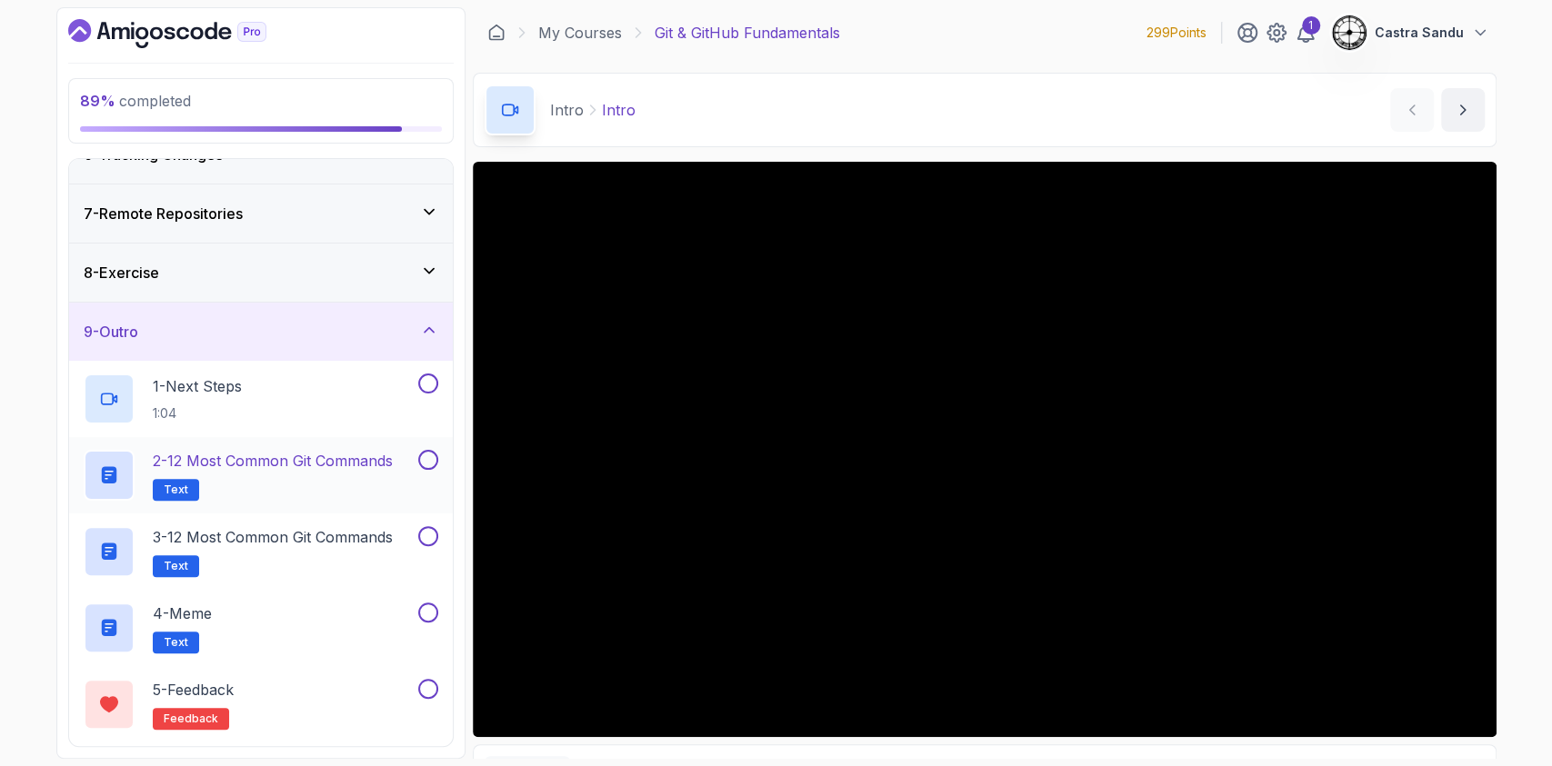
scroll to position [400, 0]
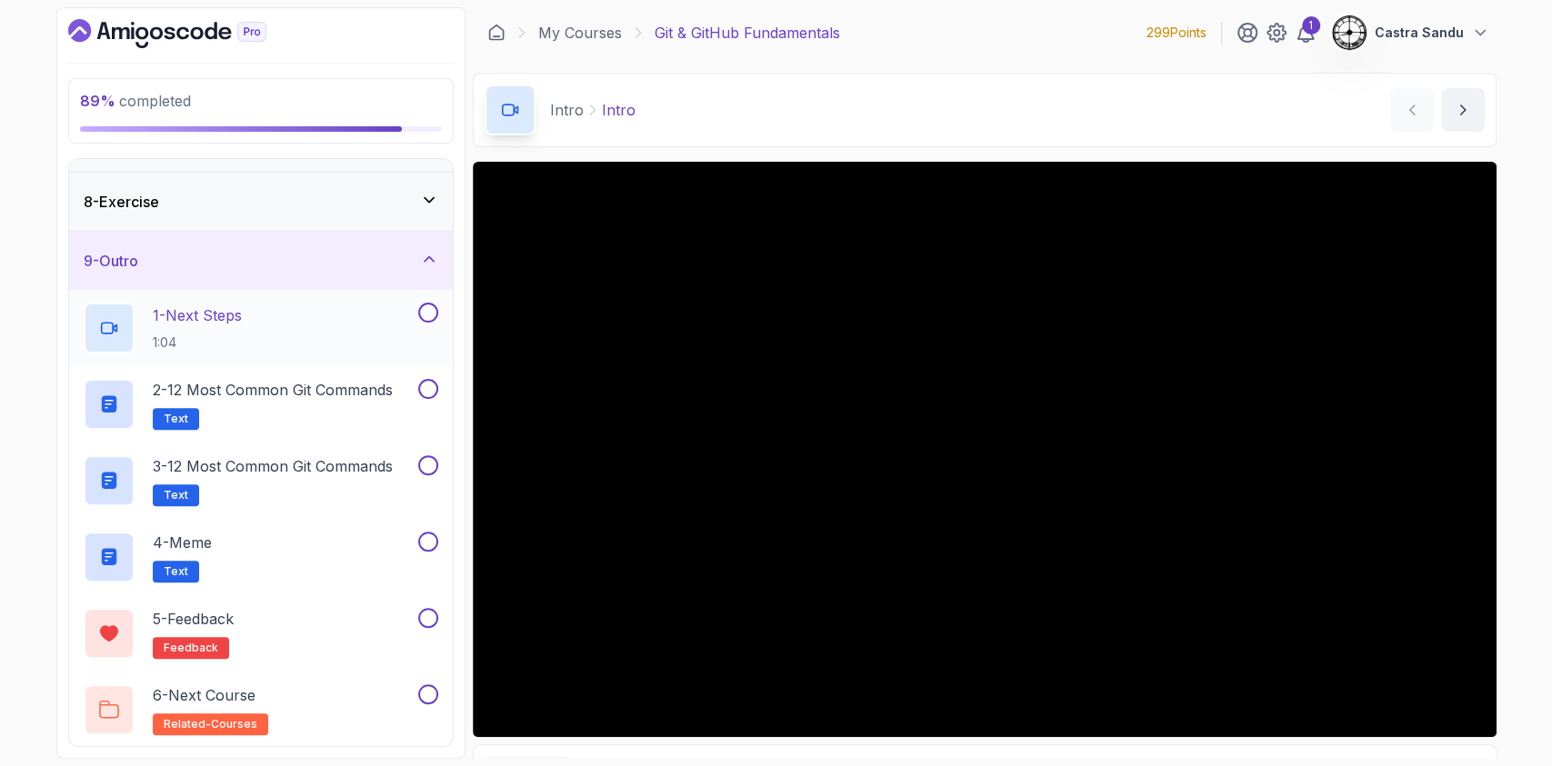
click at [276, 330] on div "1 - Next Steps 1:04" at bounding box center [249, 328] width 331 height 51
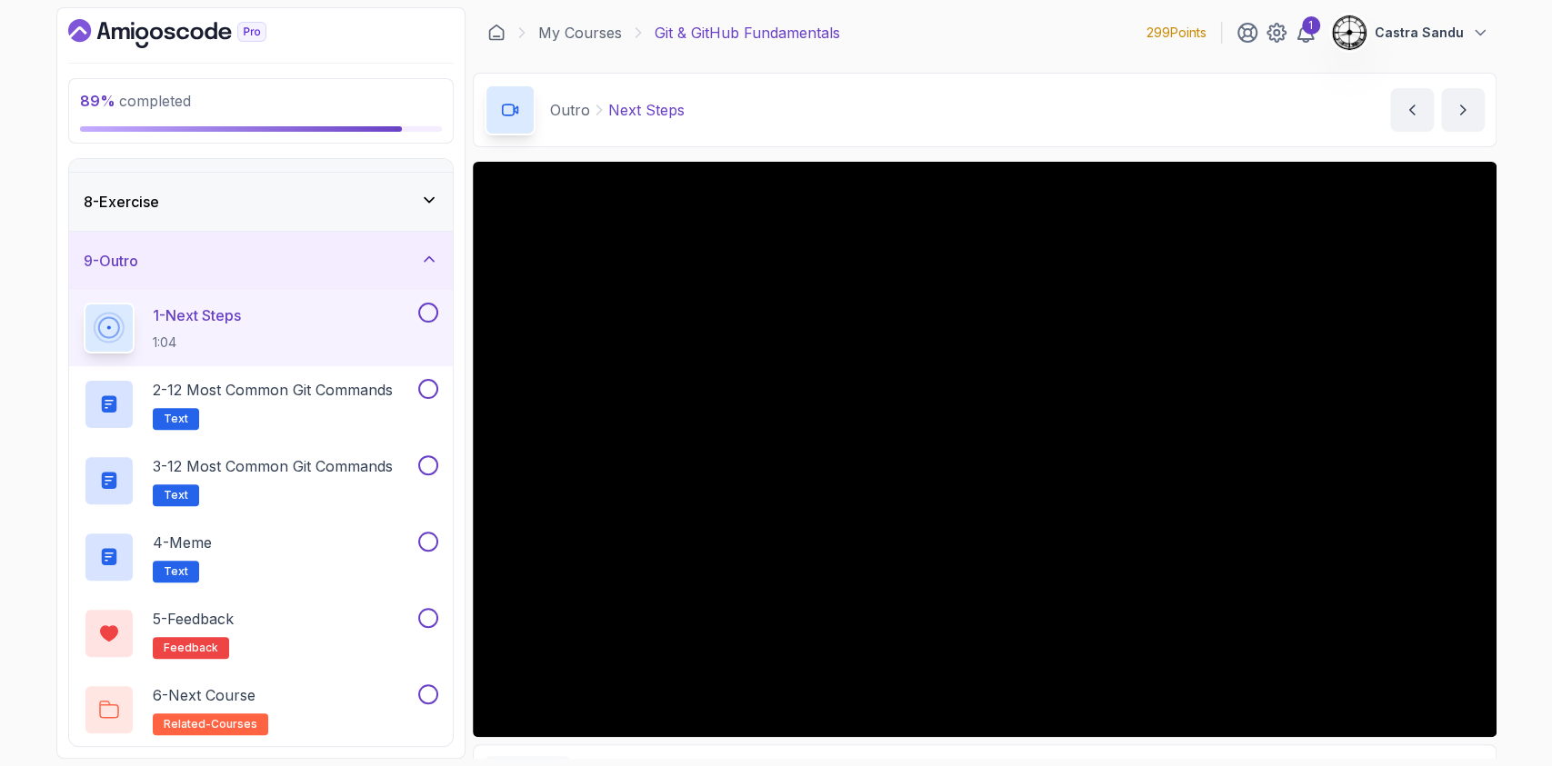
click at [439, 312] on div "1 - Next Steps 1:04" at bounding box center [261, 328] width 384 height 76
click at [423, 308] on button at bounding box center [428, 313] width 20 height 20
click at [291, 409] on h2 "2 - 12 Most Common Git Commands Text" at bounding box center [273, 404] width 240 height 51
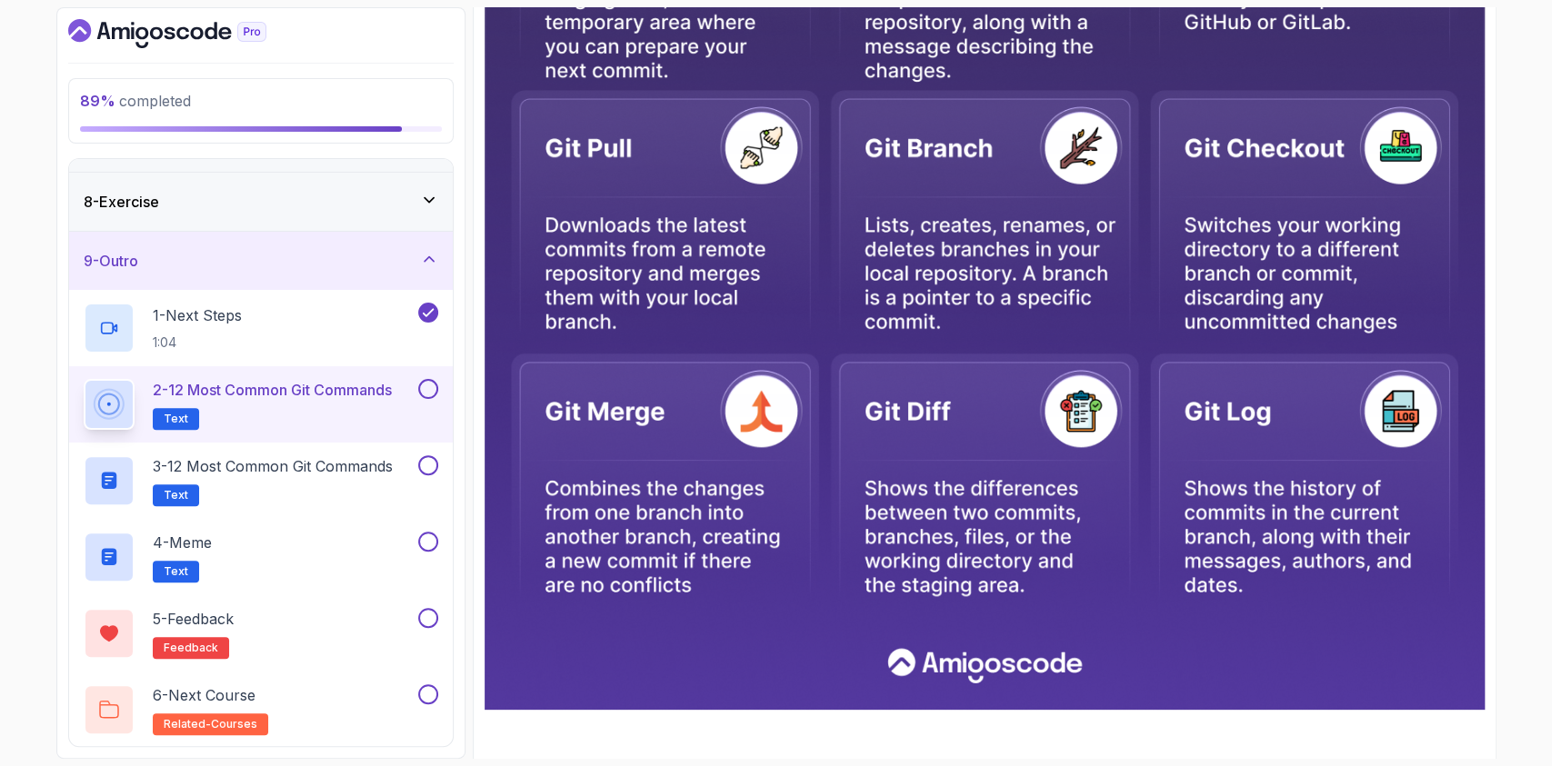
scroll to position [865, 0]
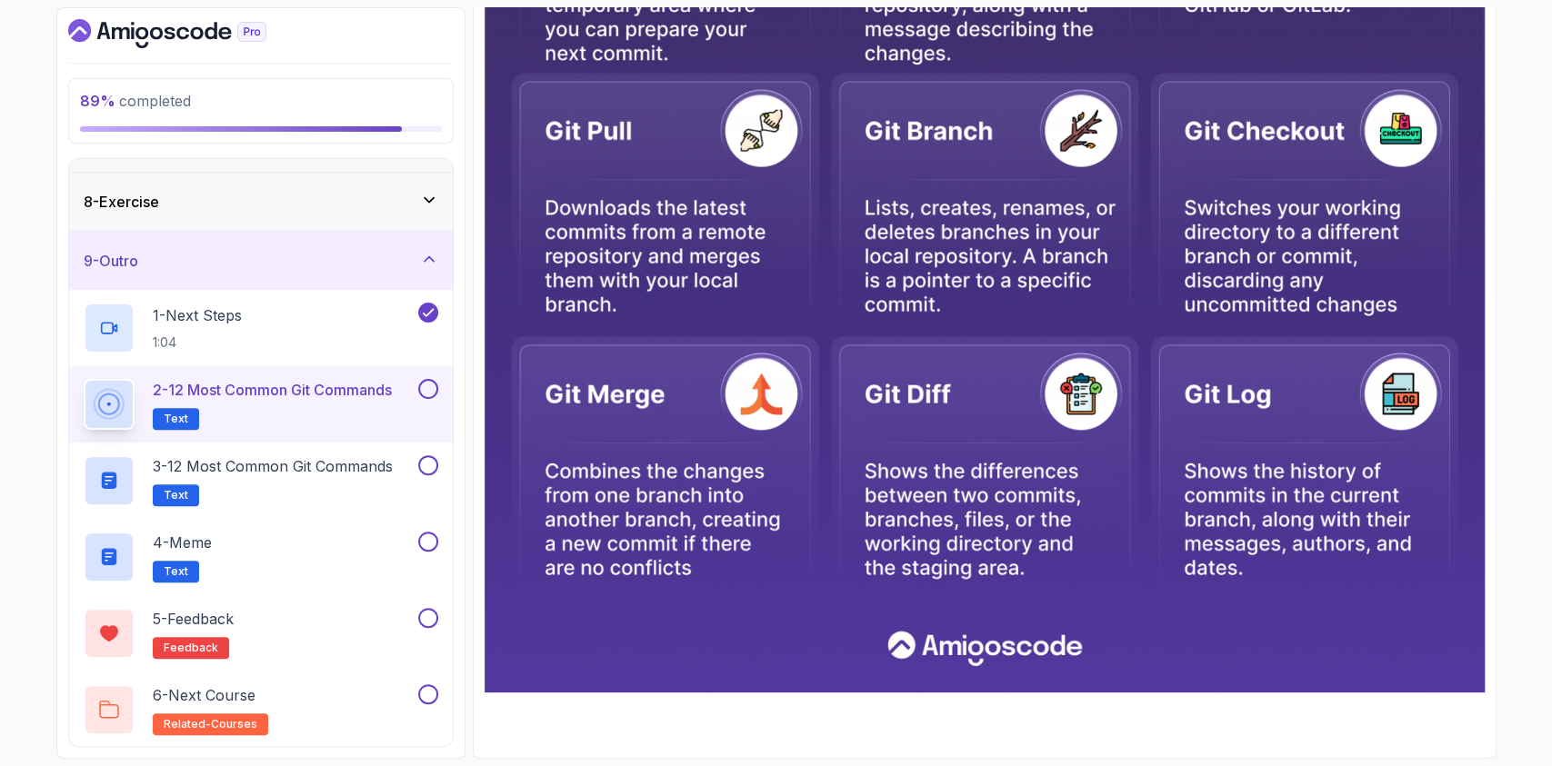
click at [427, 383] on button at bounding box center [428, 389] width 20 height 20
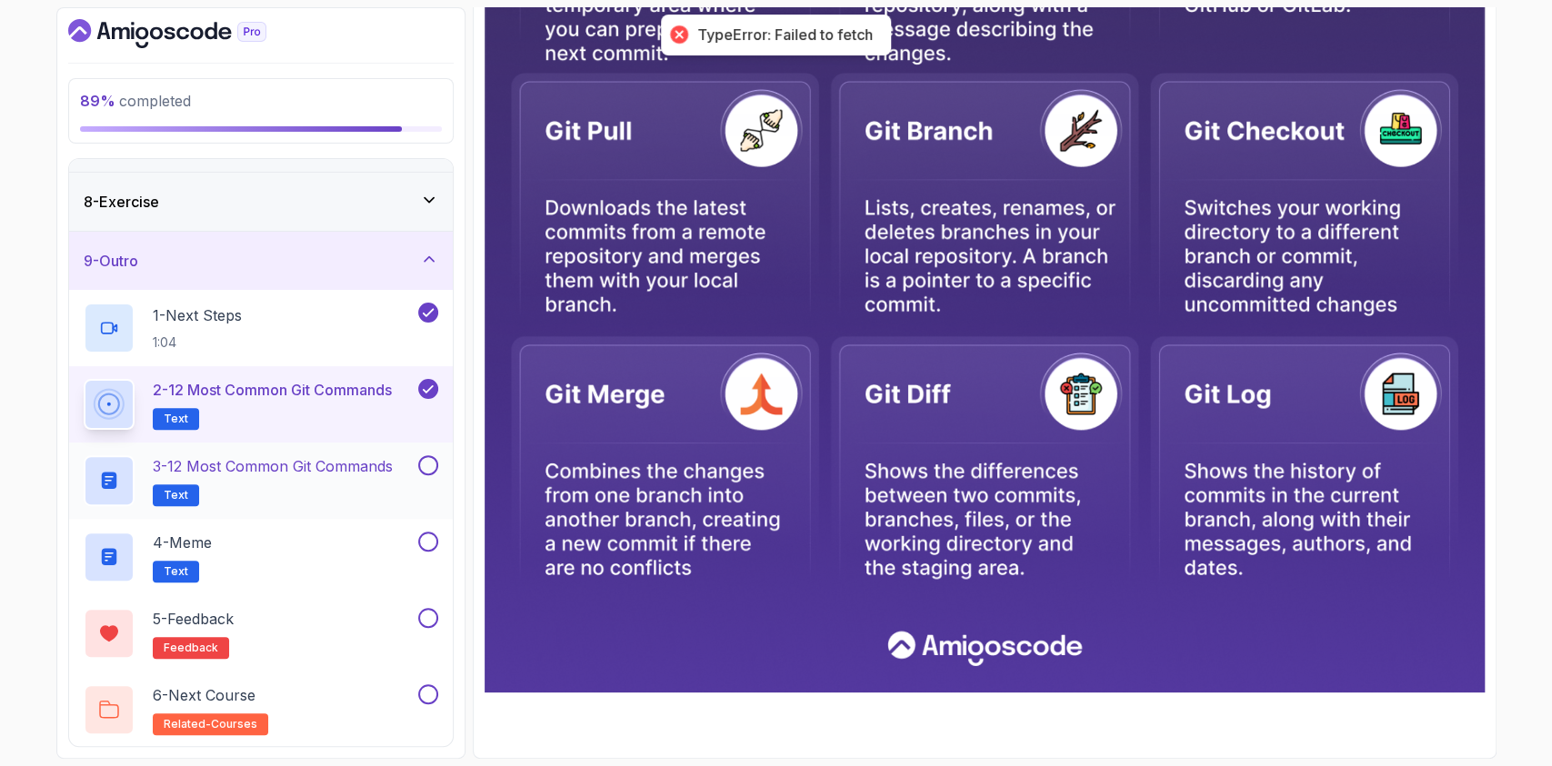
click at [361, 471] on p "3 - 12 Most Common Git Commands" at bounding box center [273, 466] width 240 height 22
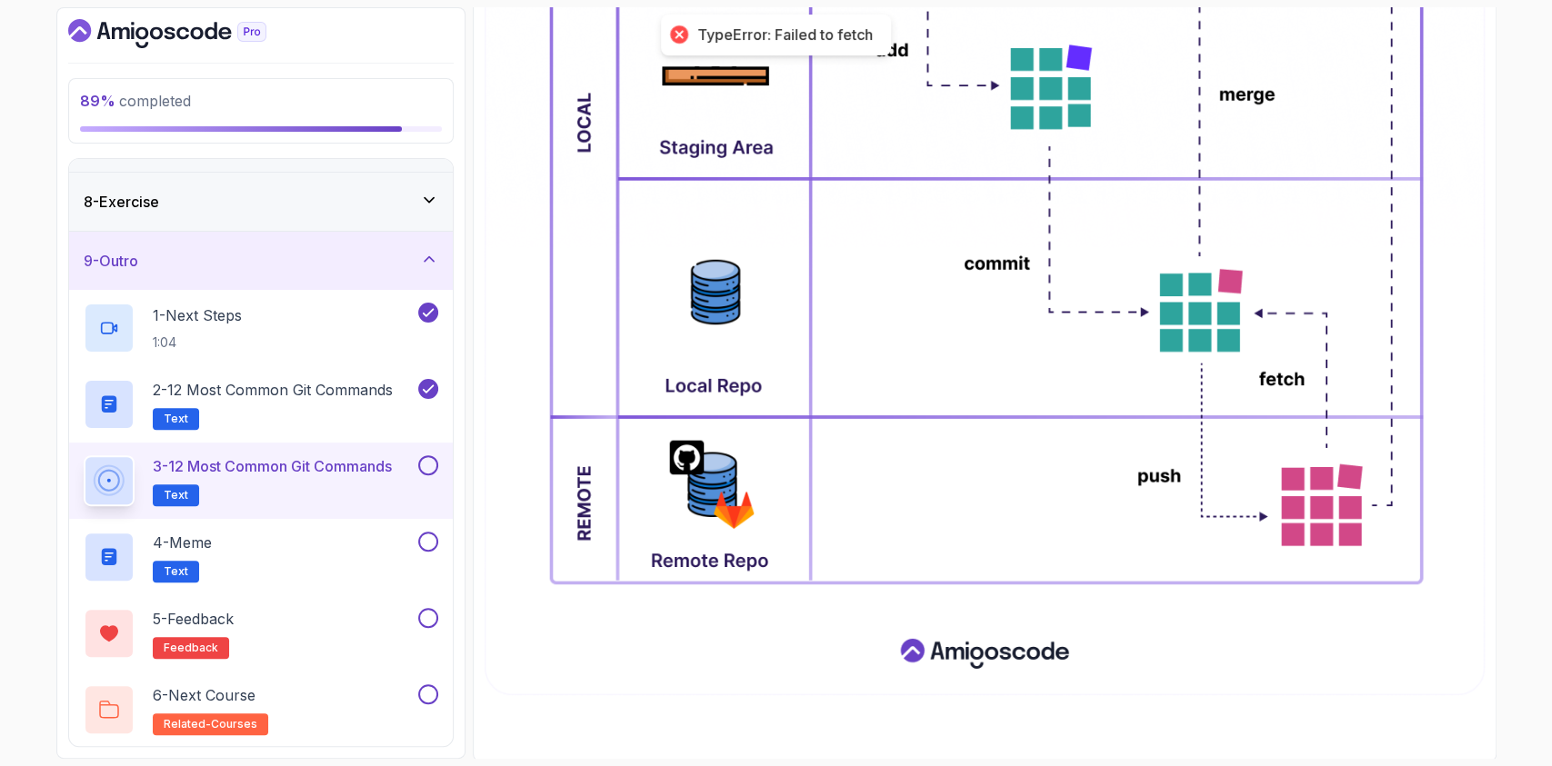
scroll to position [923, 0]
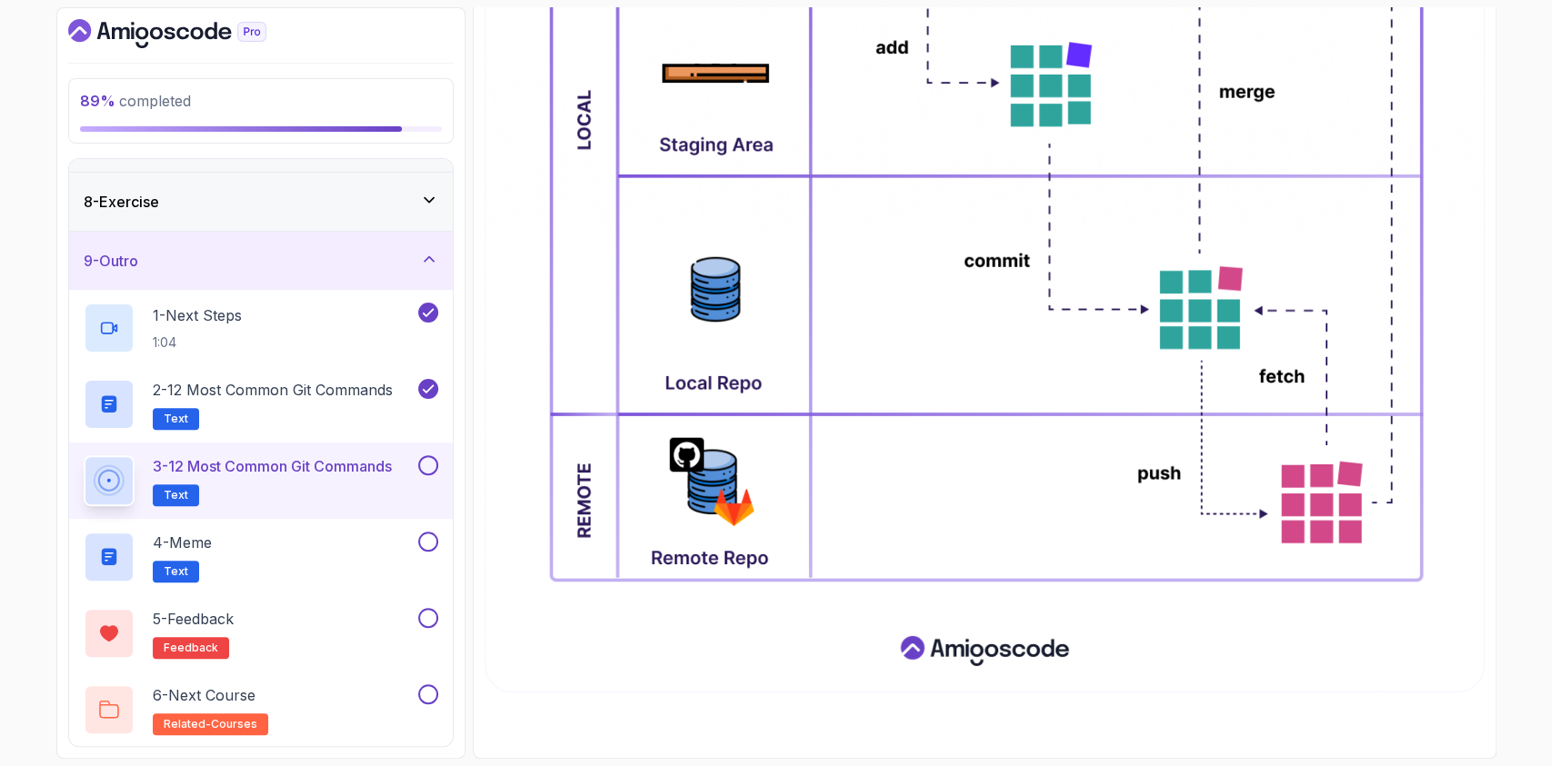
click at [418, 455] on div at bounding box center [427, 465] width 24 height 20
click at [427, 447] on div "3 - 12 Most Common Git Commands Text" at bounding box center [261, 481] width 384 height 76
click at [429, 462] on button at bounding box center [428, 465] width 20 height 20
click at [346, 521] on div "4 - Meme Text" at bounding box center [261, 557] width 384 height 76
click at [309, 564] on div "4 - Meme Text" at bounding box center [249, 557] width 331 height 51
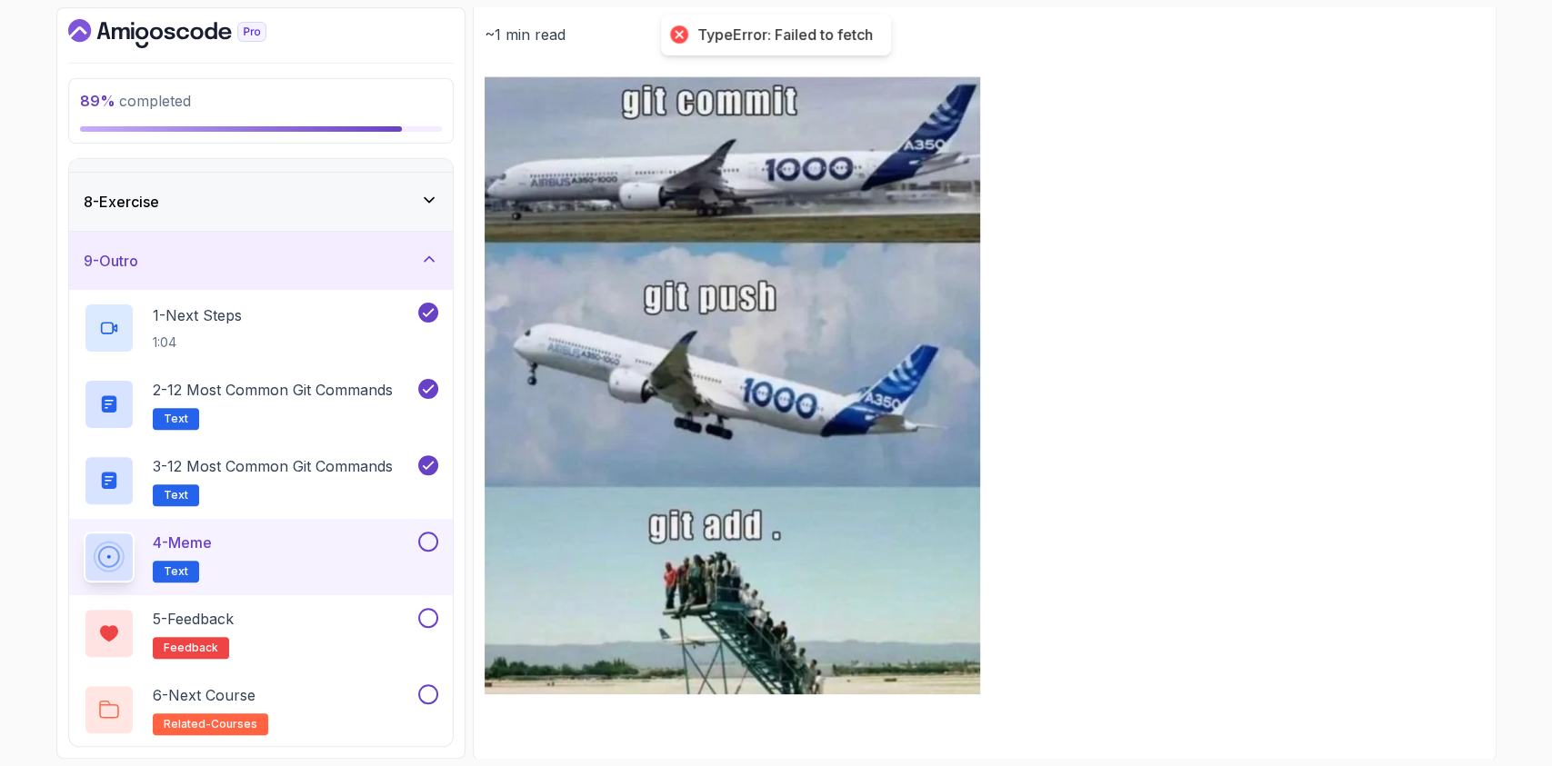
scroll to position [224, 0]
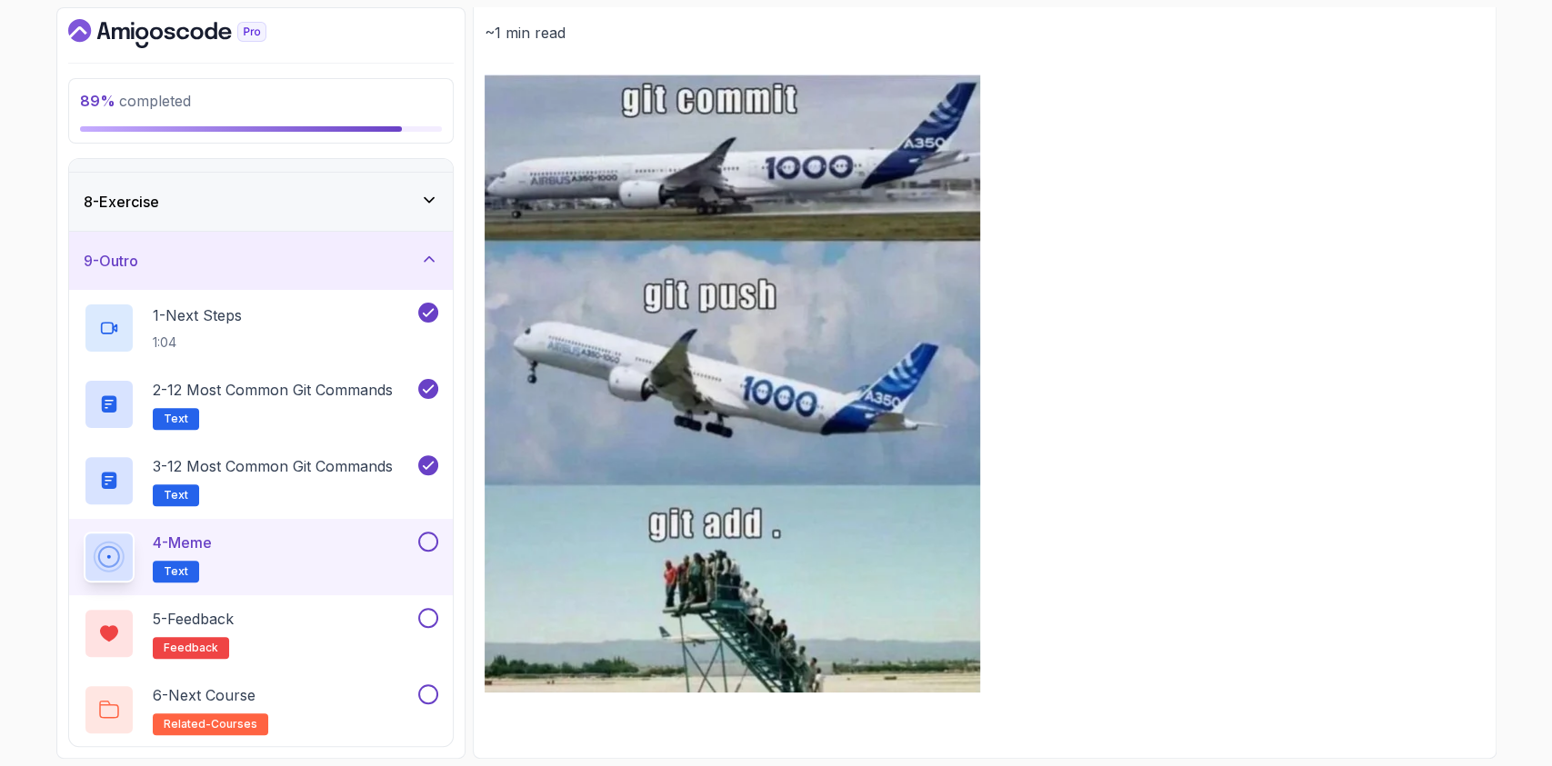
click at [427, 543] on button at bounding box center [428, 542] width 20 height 20
click at [355, 643] on div "5 - Feedback feedback" at bounding box center [249, 633] width 331 height 51
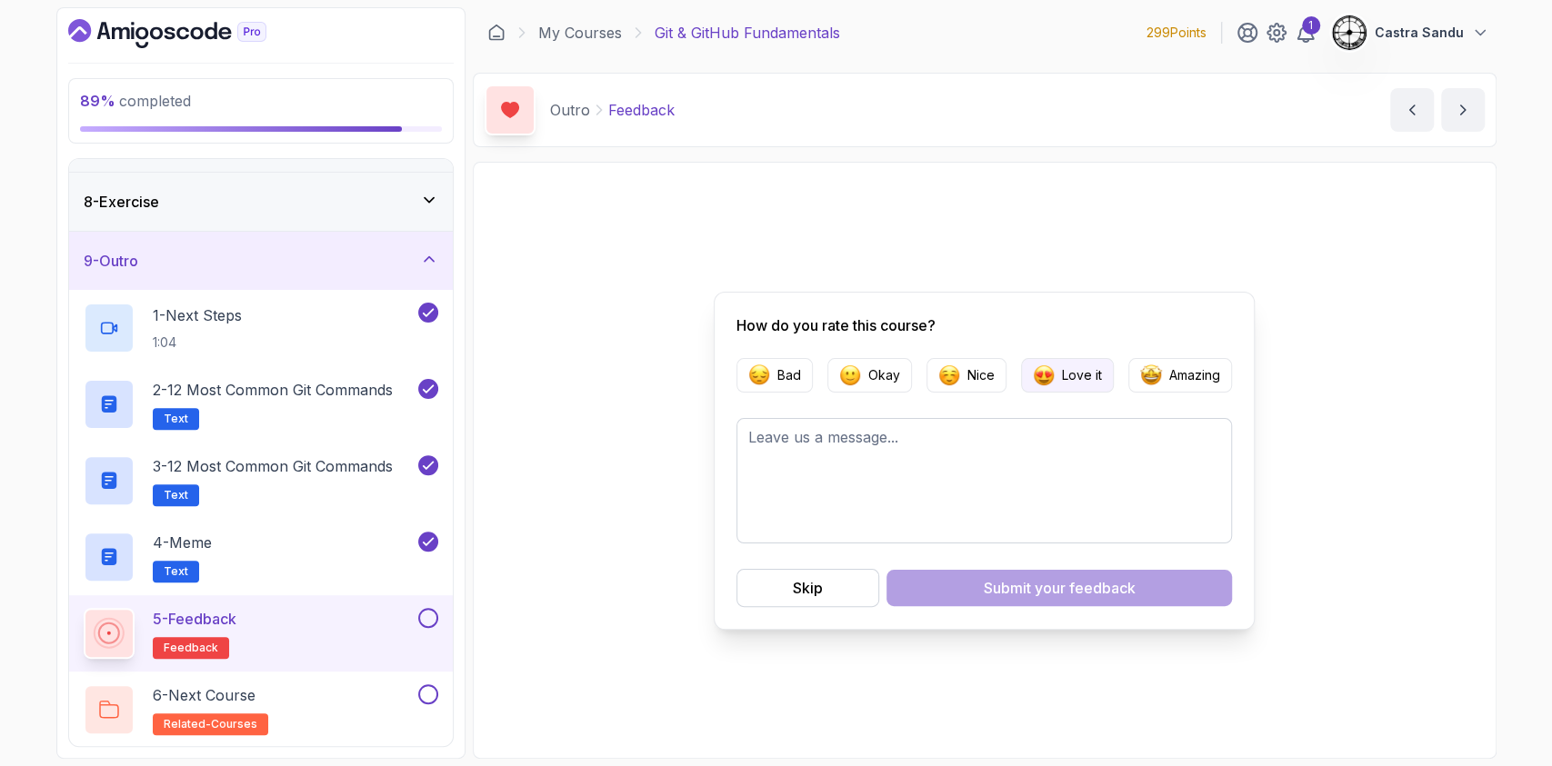
click at [1049, 380] on img "button" at bounding box center [1044, 376] width 22 height 22
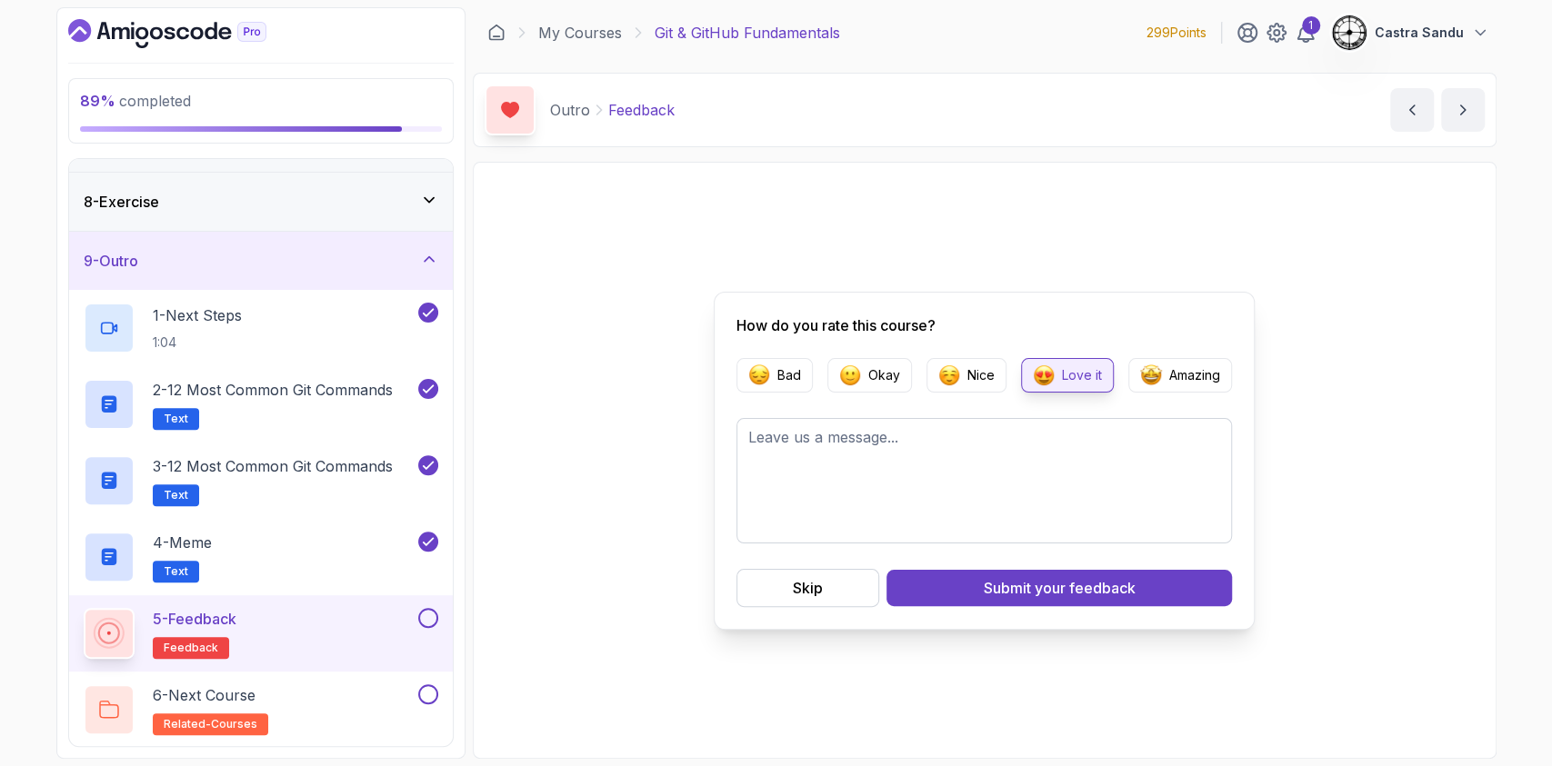
click at [973, 588] on button "Submit your feedback" at bounding box center [1058, 588] width 345 height 36
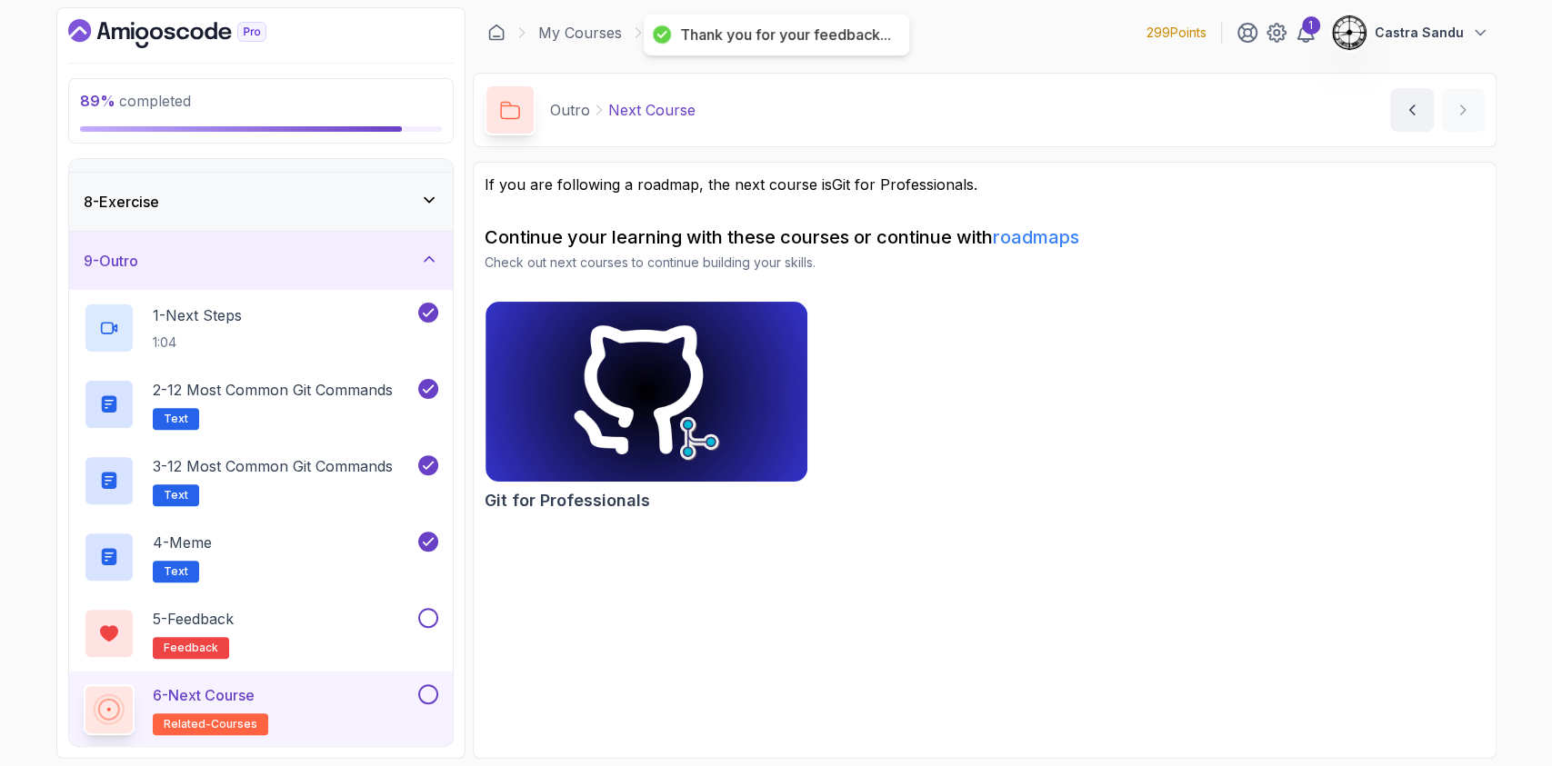
click at [352, 692] on div "6 - Next Course related-courses" at bounding box center [249, 710] width 331 height 51
click at [436, 615] on button at bounding box center [428, 618] width 20 height 20
click at [365, 632] on div "5 - Feedback feedback" at bounding box center [249, 633] width 331 height 51
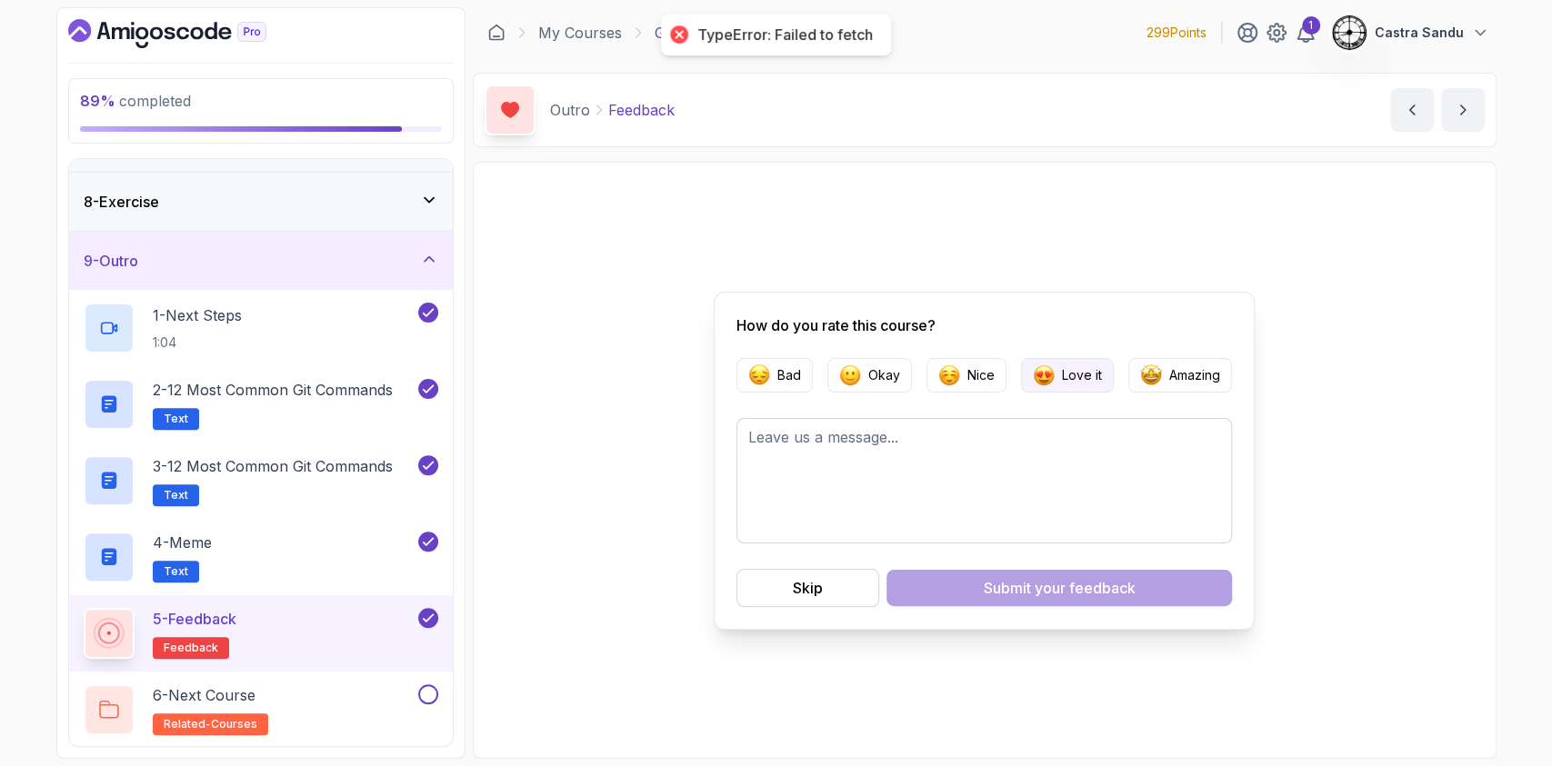
click at [1069, 383] on p "Love it" at bounding box center [1082, 375] width 40 height 18
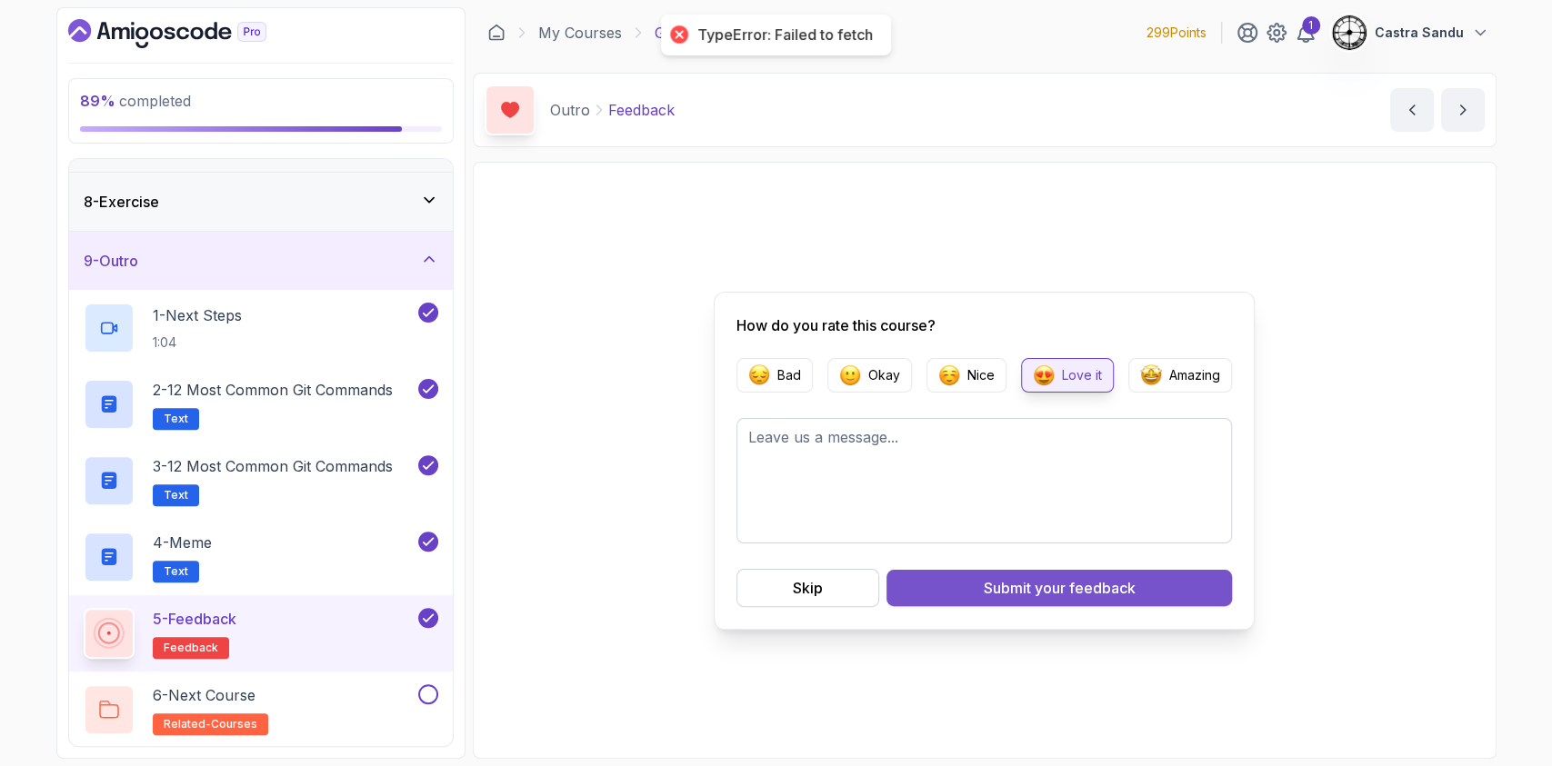
click at [993, 599] on button "Submit your feedback" at bounding box center [1058, 588] width 345 height 36
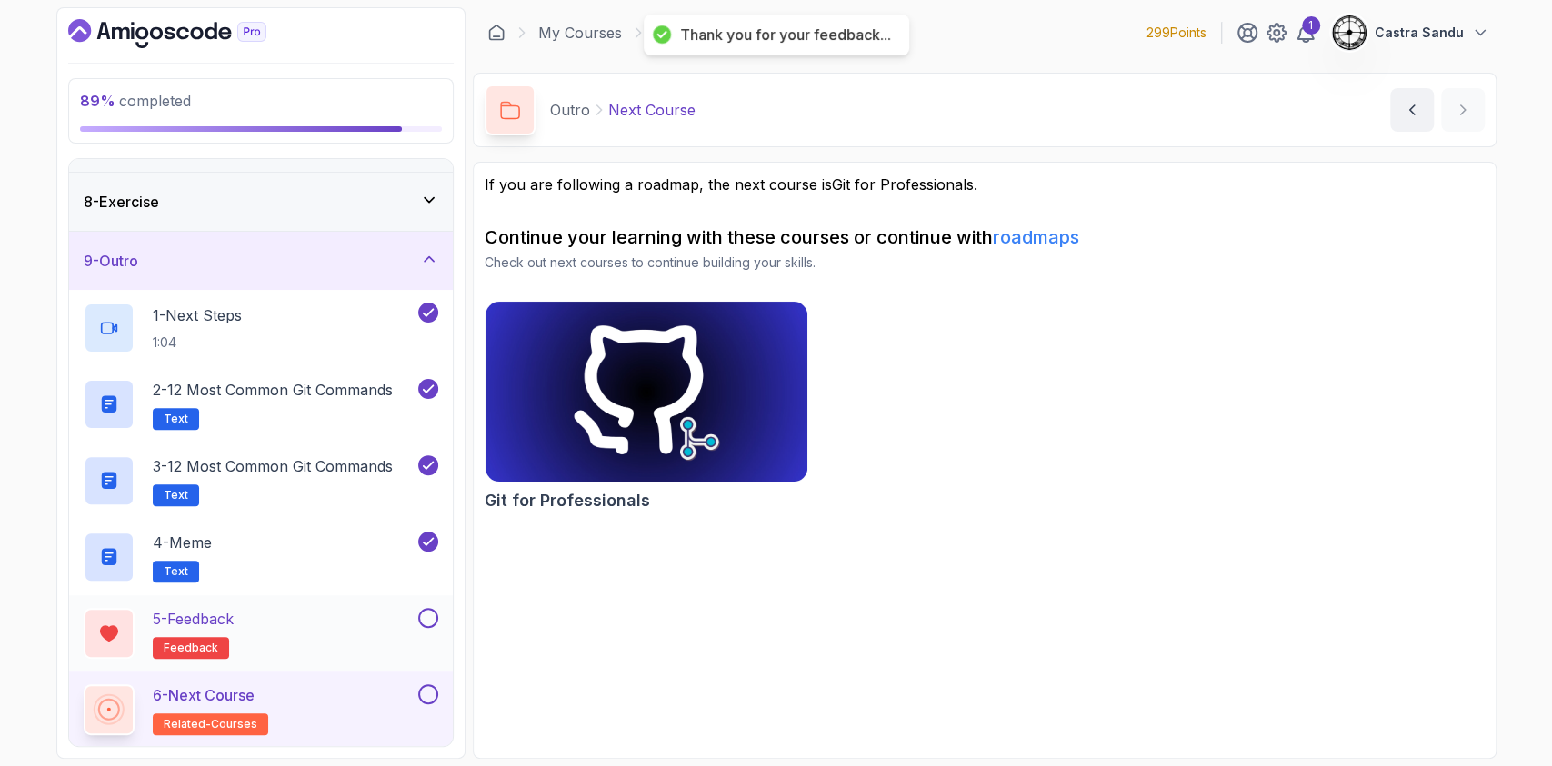
click at [322, 619] on div "5 - Feedback feedback" at bounding box center [249, 633] width 331 height 51
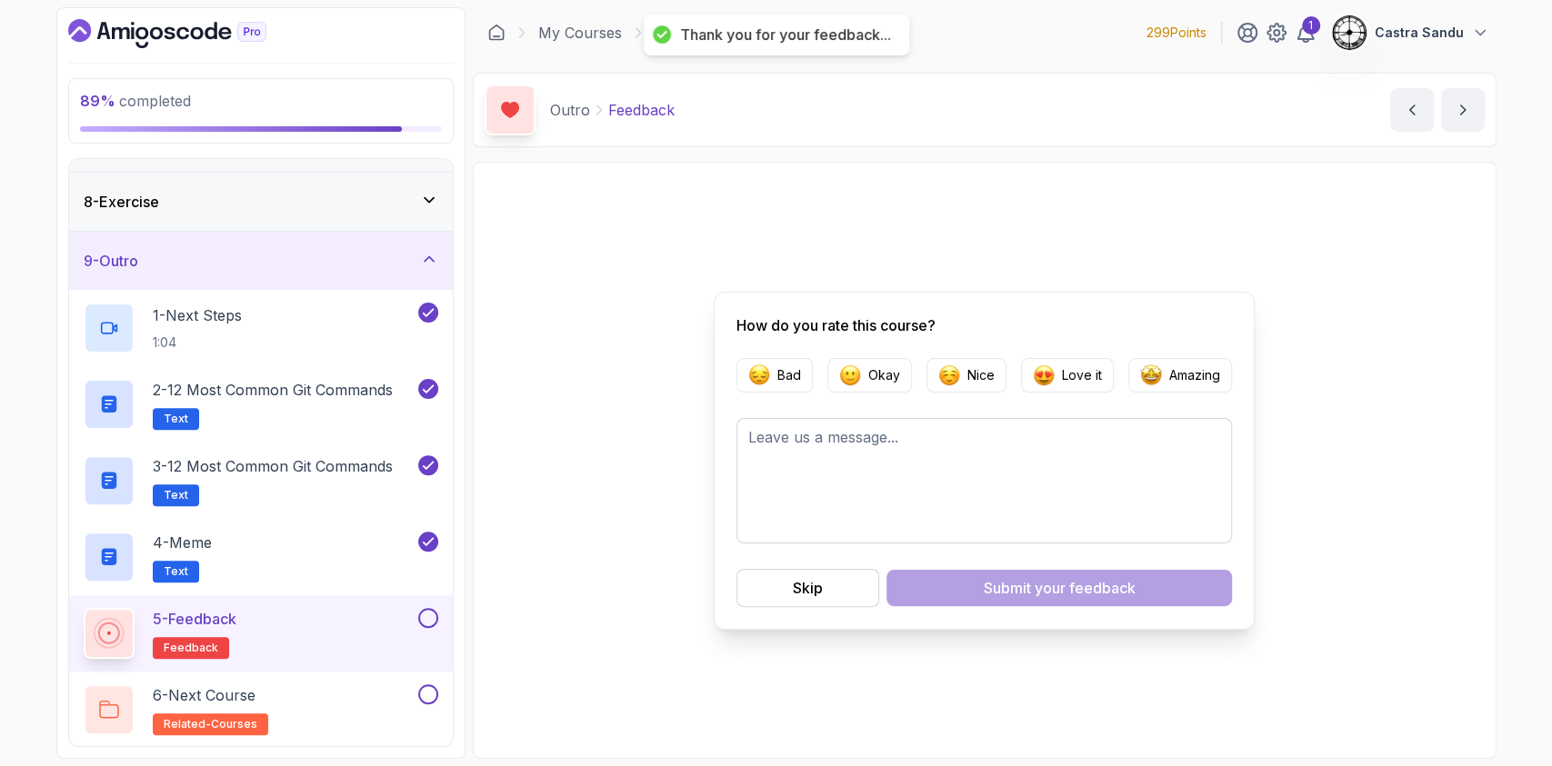
click at [444, 608] on div "5 - Feedback feedback" at bounding box center [261, 633] width 384 height 76
click at [429, 615] on button at bounding box center [428, 618] width 20 height 20
click at [367, 687] on div "6 - Next Course related-courses" at bounding box center [249, 710] width 331 height 51
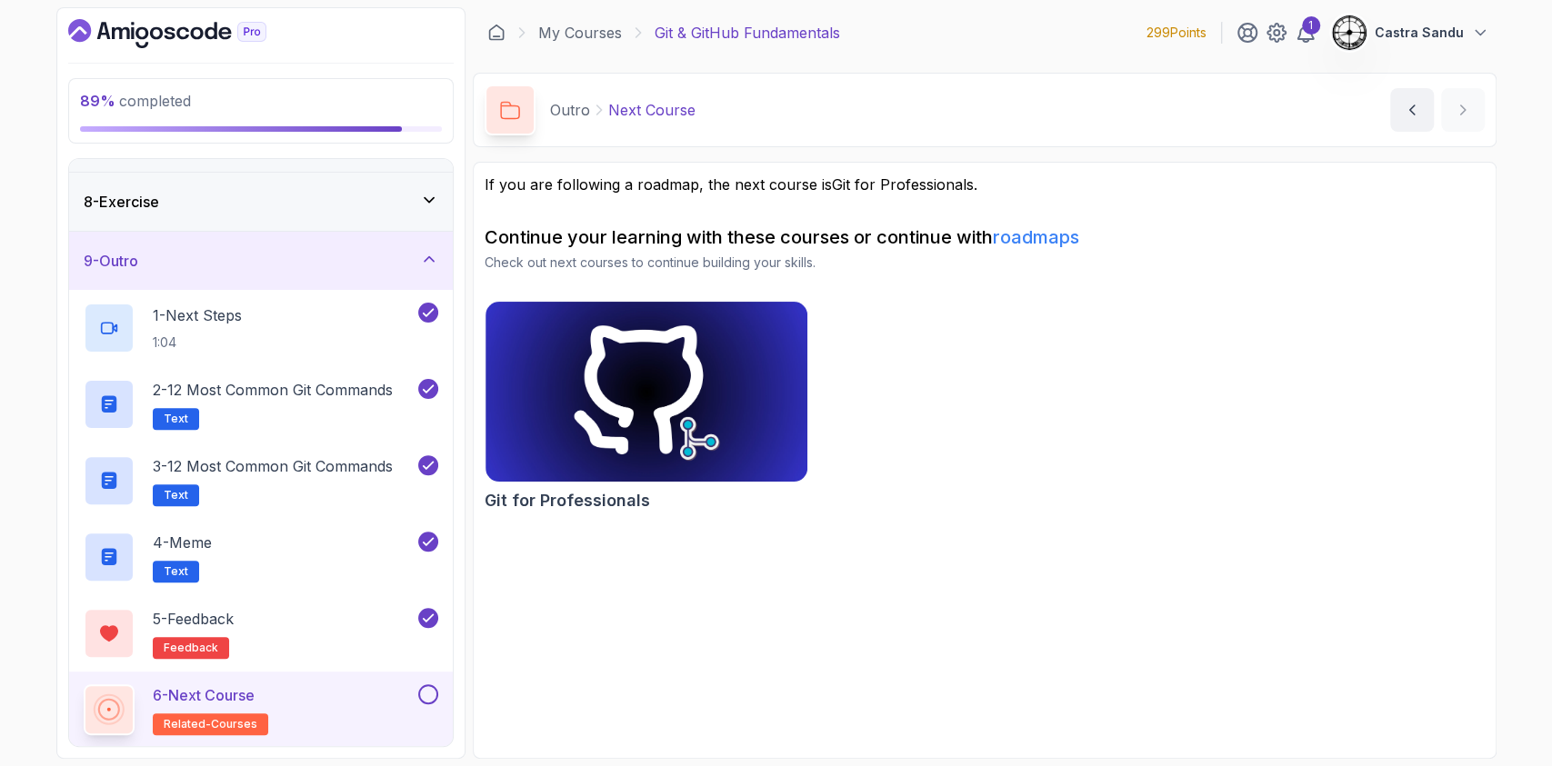
click at [424, 695] on button at bounding box center [428, 695] width 20 height 20
click at [110, 45] on icon "Dashboard" at bounding box center [167, 33] width 198 height 29
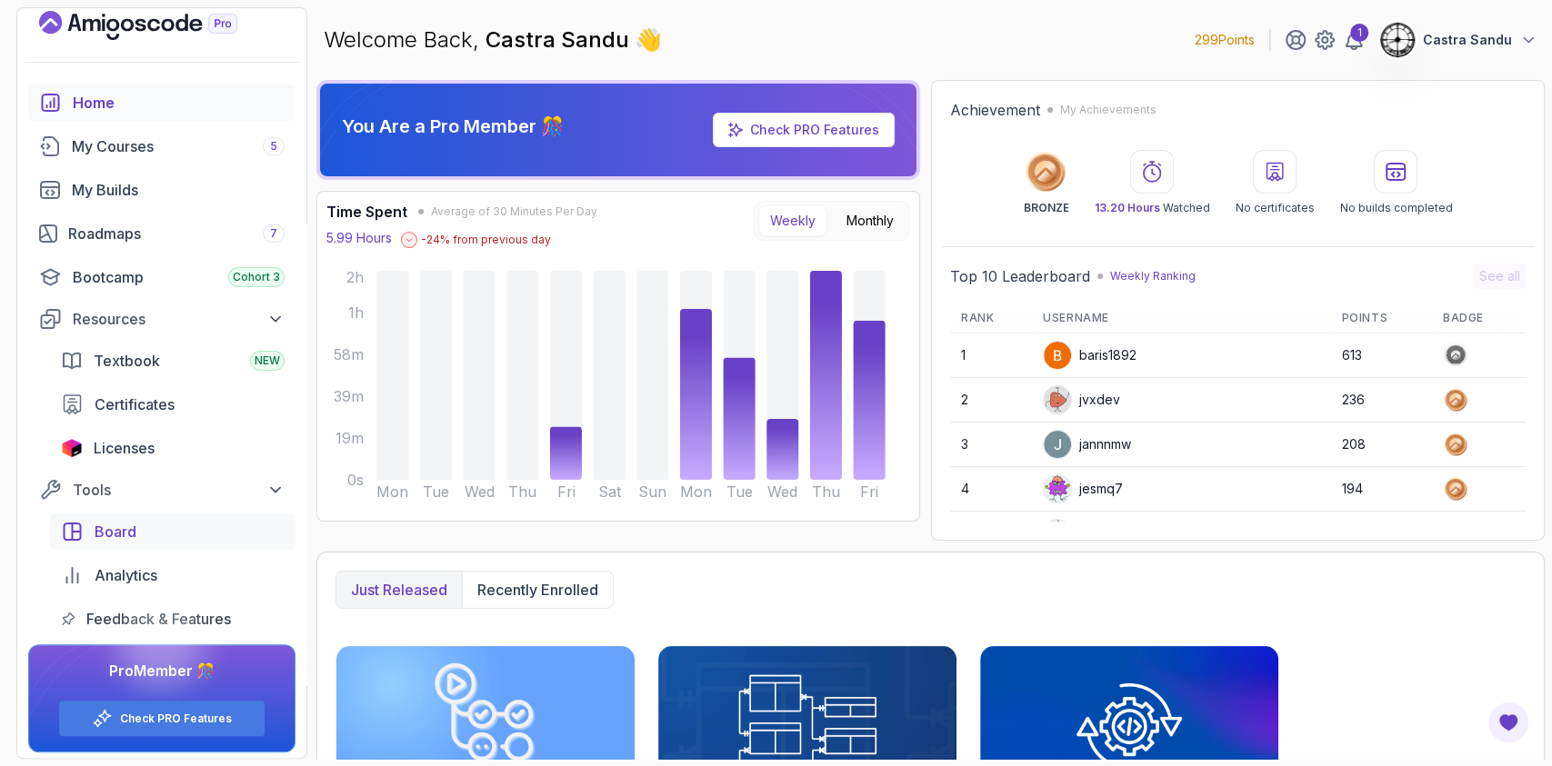
scroll to position [21, 0]
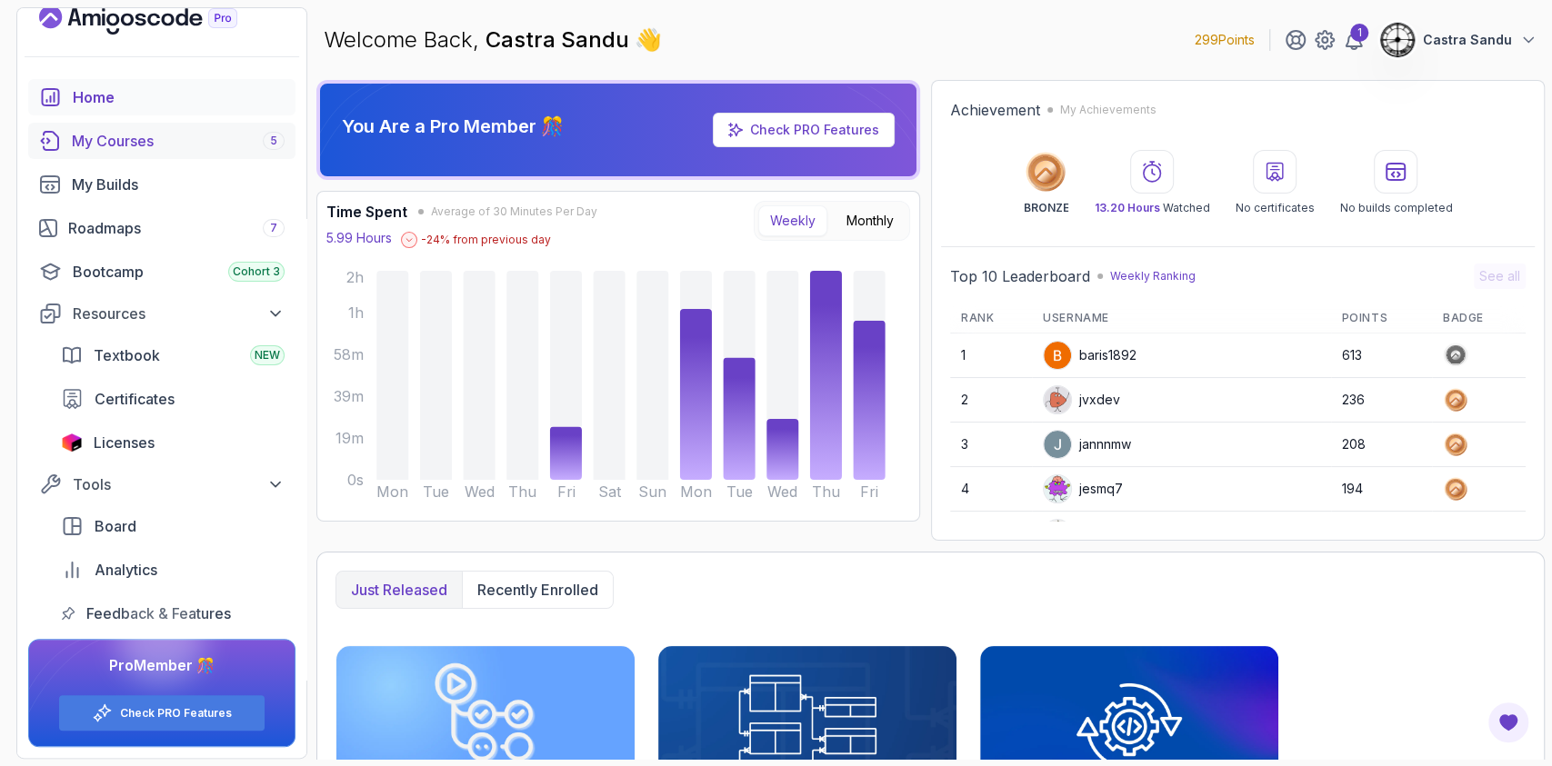
click at [144, 131] on div "My Courses 5" at bounding box center [178, 141] width 213 height 22
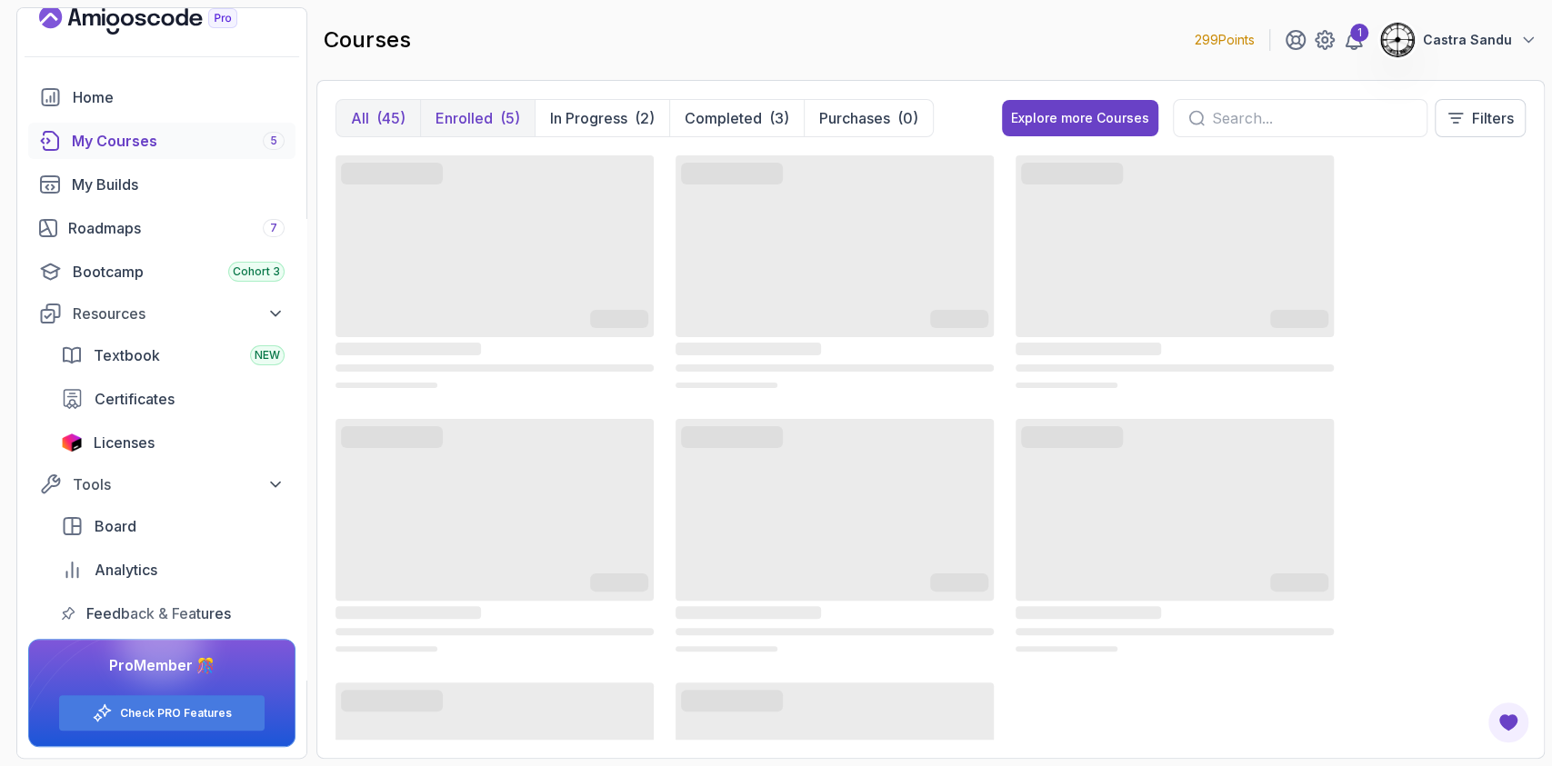
click at [467, 127] on p "Enrolled" at bounding box center [463, 118] width 57 height 22
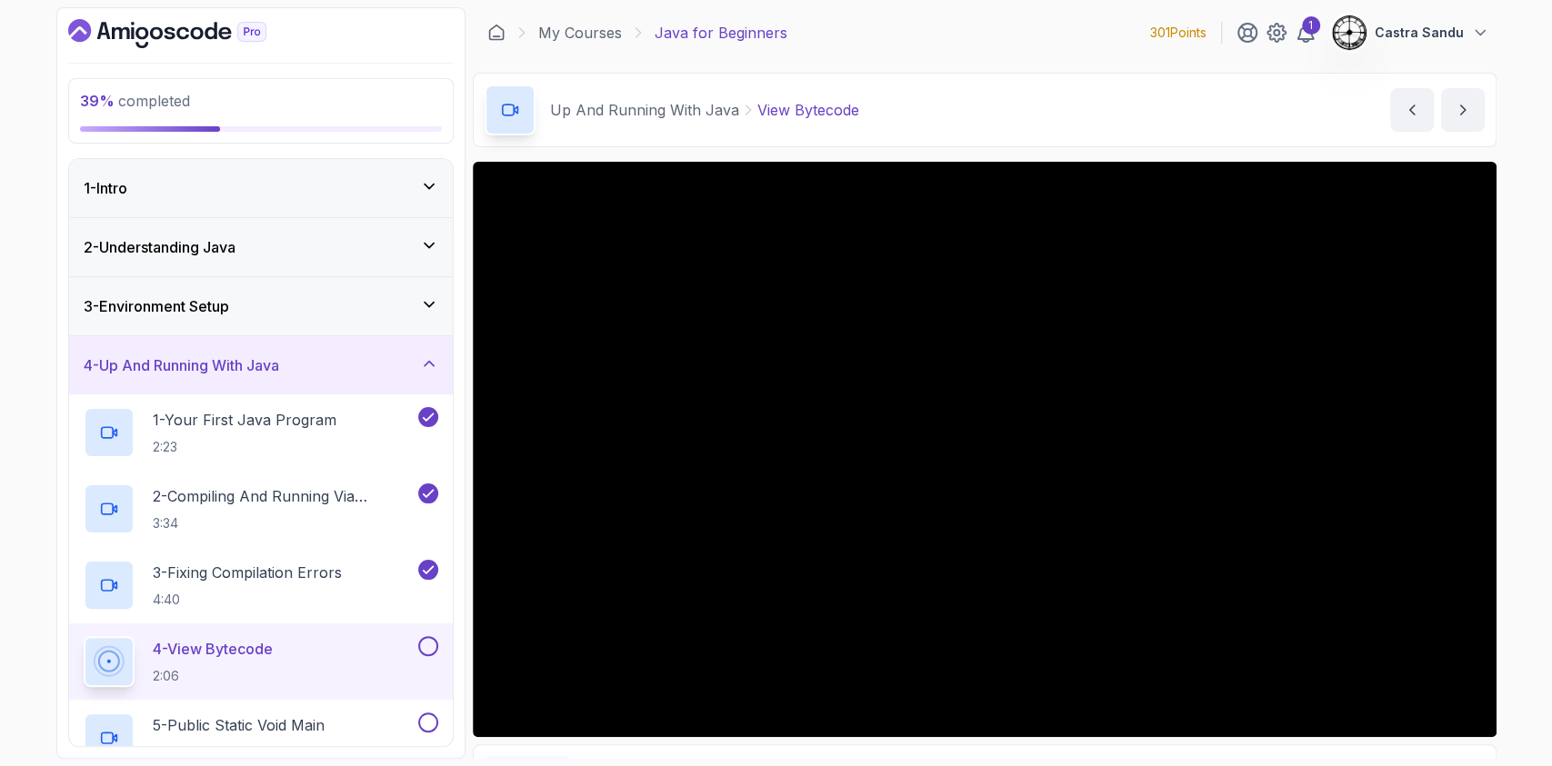
click at [344, 375] on div "4 - Up And Running With Java" at bounding box center [261, 365] width 384 height 58
